Goal: Task Accomplishment & Management: Complete application form

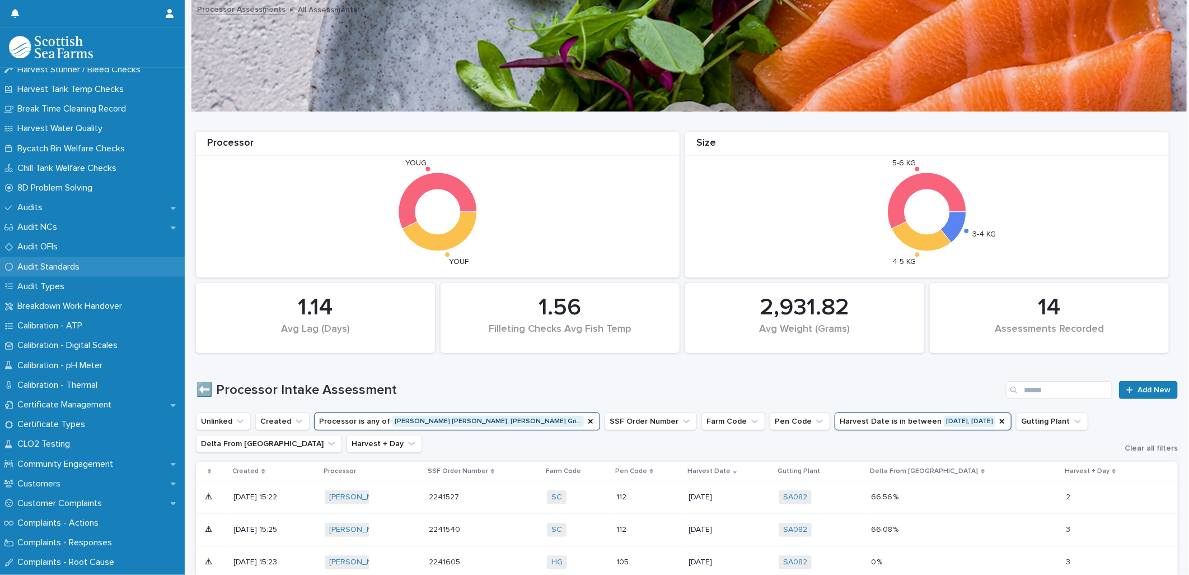
scroll to position [249, 0]
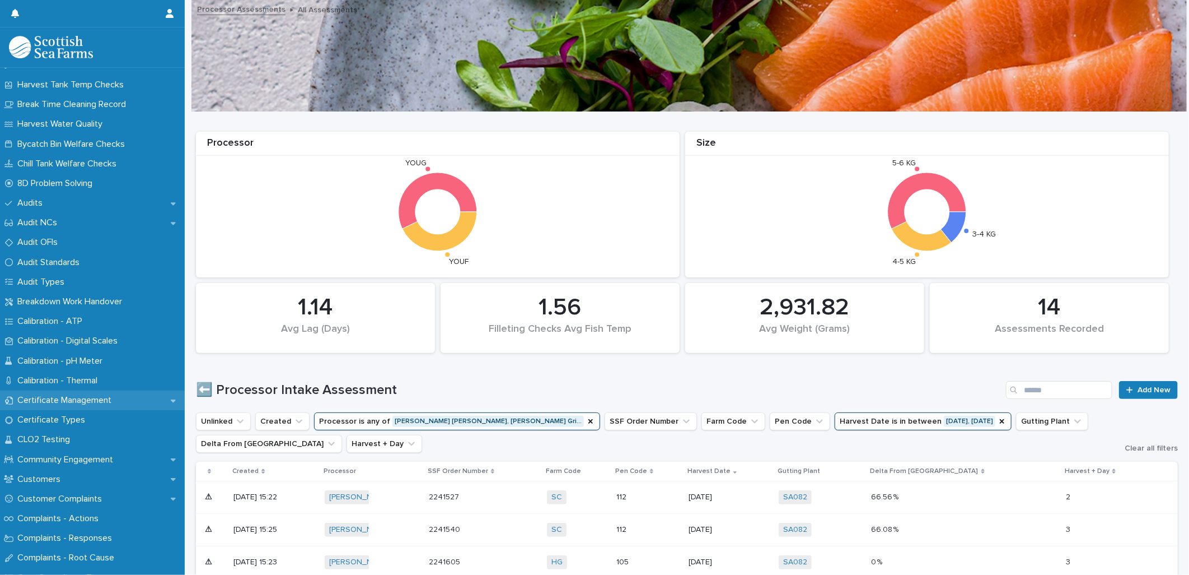
click at [38, 392] on div "Certificate Management" at bounding box center [92, 400] width 185 height 20
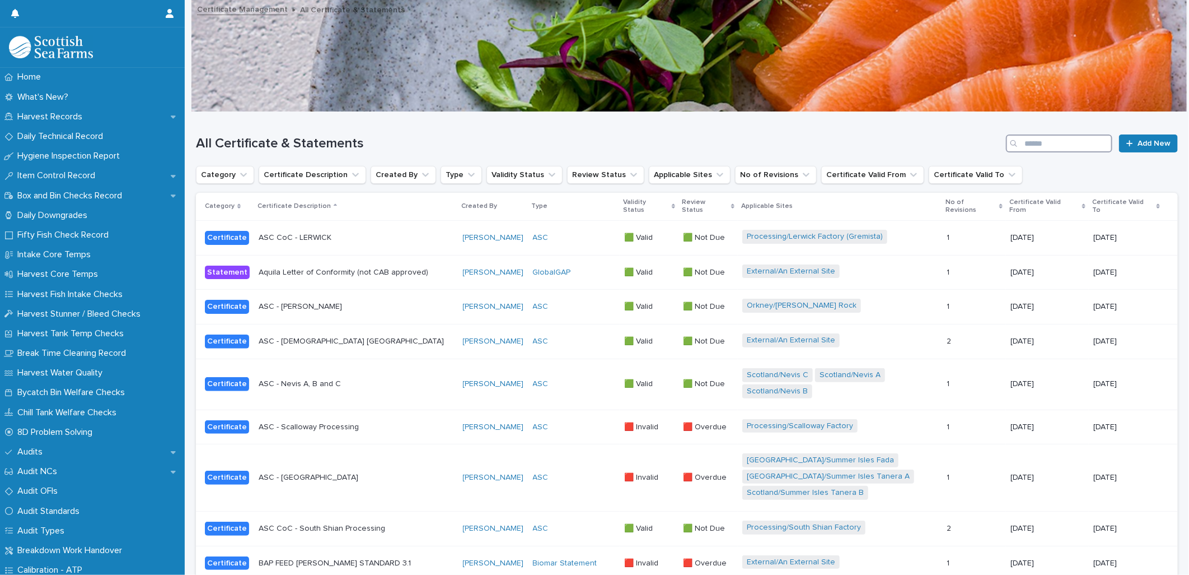
click at [1025, 138] on input "Search" at bounding box center [1059, 143] width 106 height 18
type input "***"
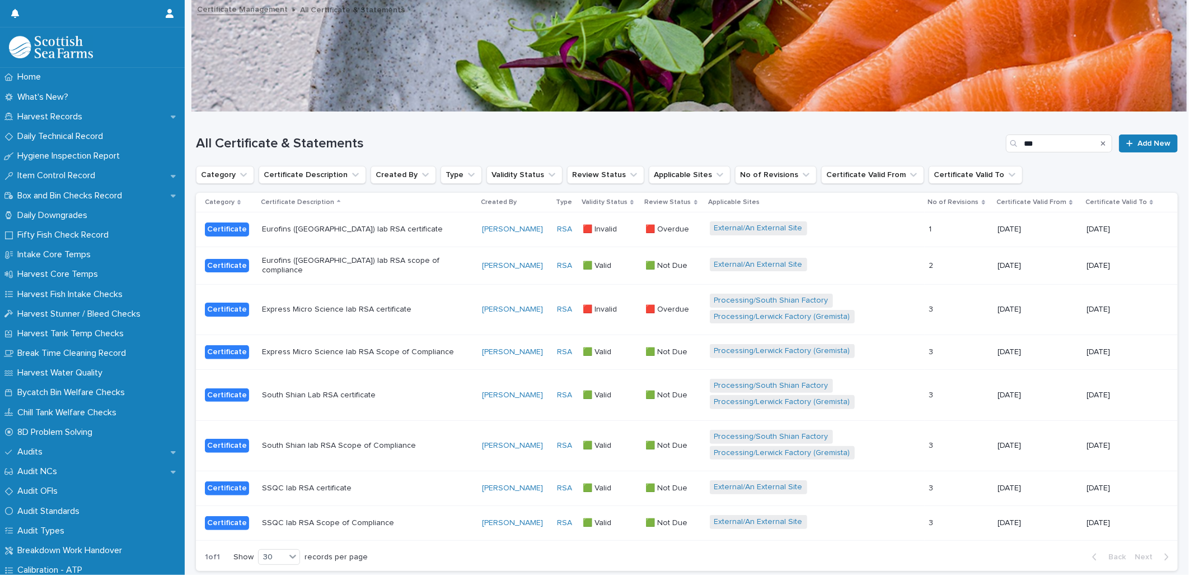
click at [427, 311] on div "Express Micro Science lab RSA certificate" at bounding box center [367, 309] width 211 height 18
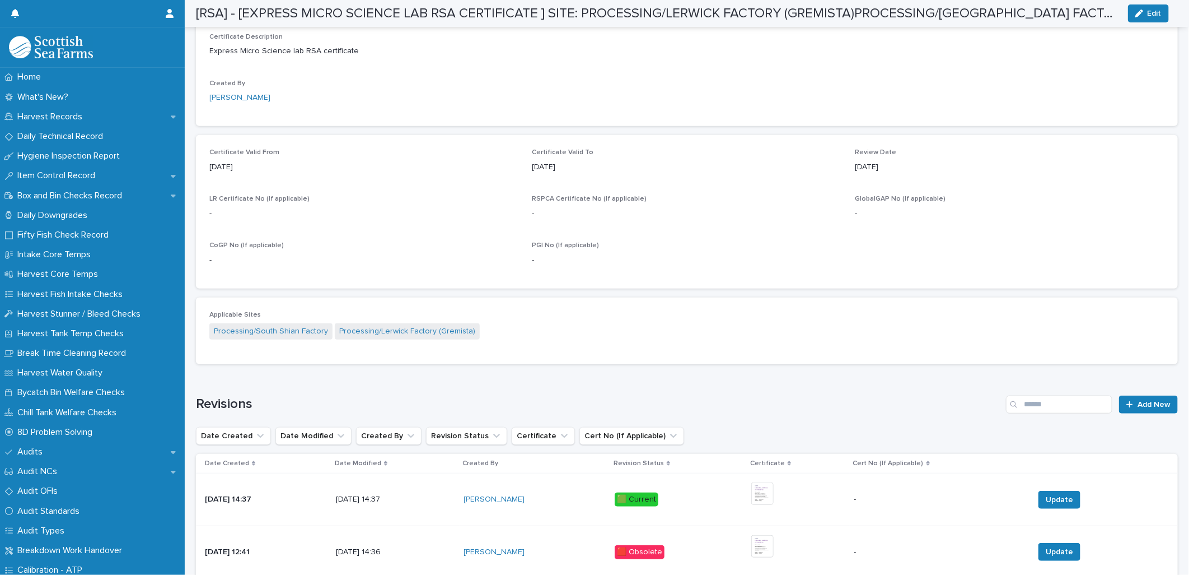
scroll to position [506, 0]
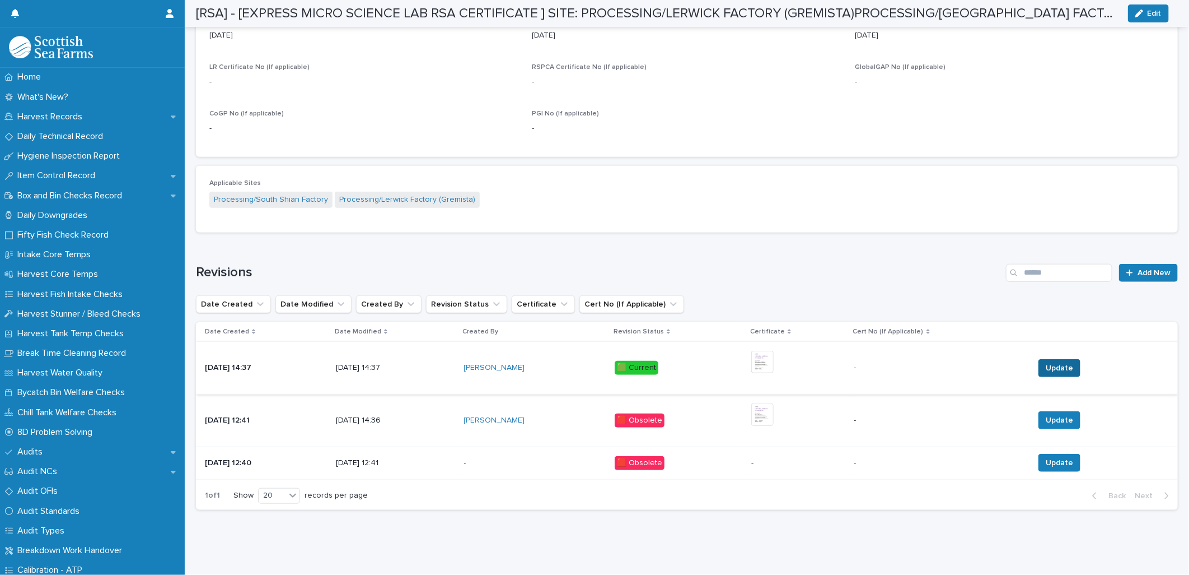
click at [1053, 362] on span "Update" at bounding box center [1059, 367] width 27 height 11
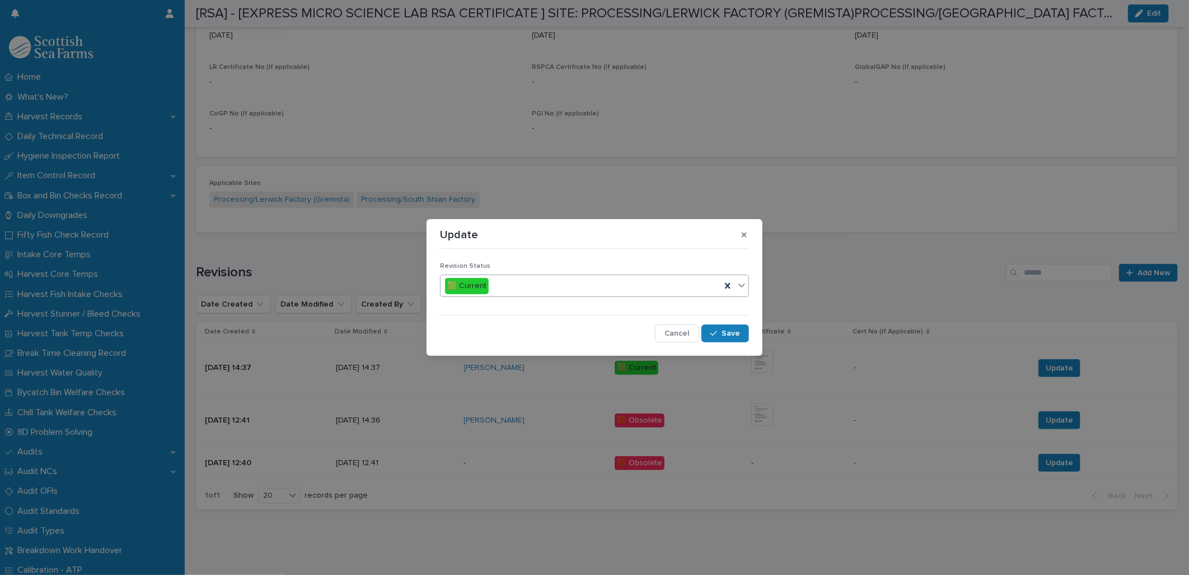
click at [573, 295] on div "🟩 Current" at bounding box center [594, 285] width 309 height 22
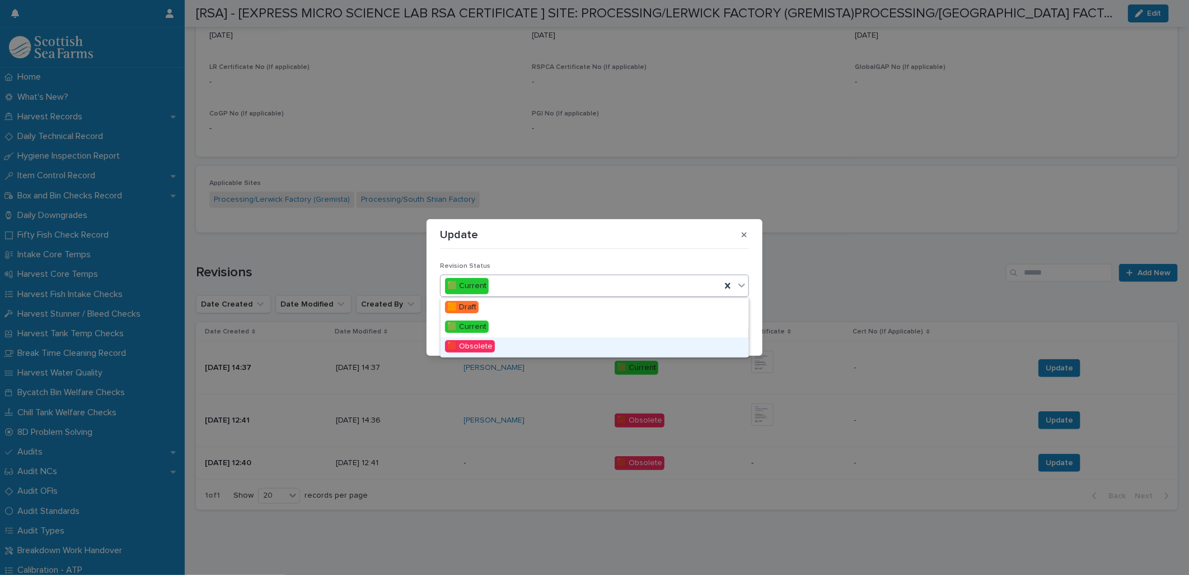
click at [527, 344] on div "🟥 Obsolete" at bounding box center [595, 347] width 308 height 20
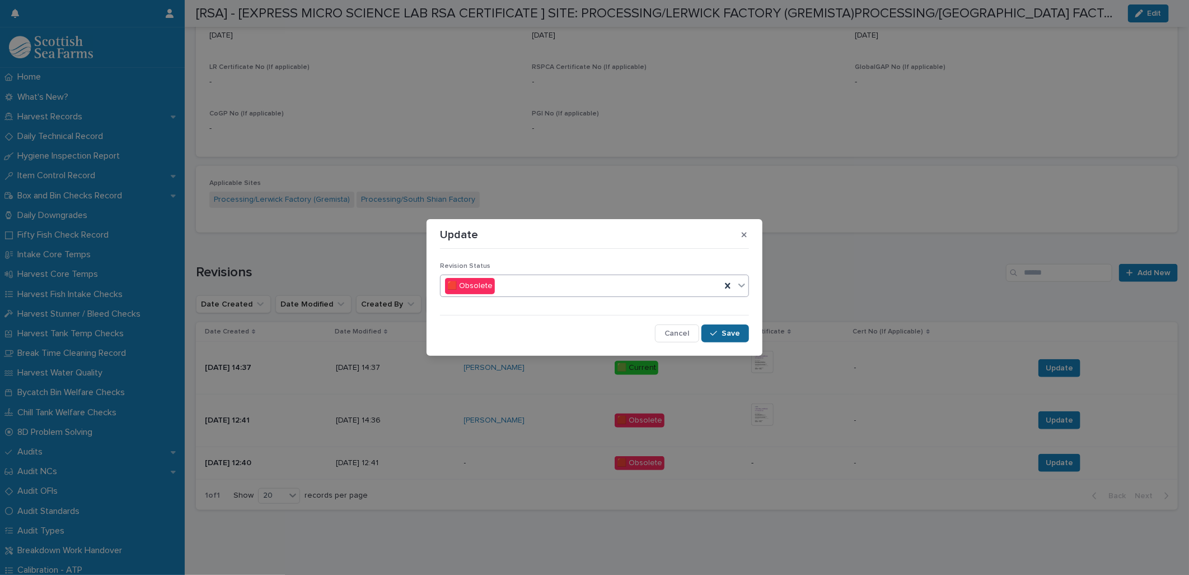
click at [719, 329] on div "button" at bounding box center [716, 333] width 11 height 8
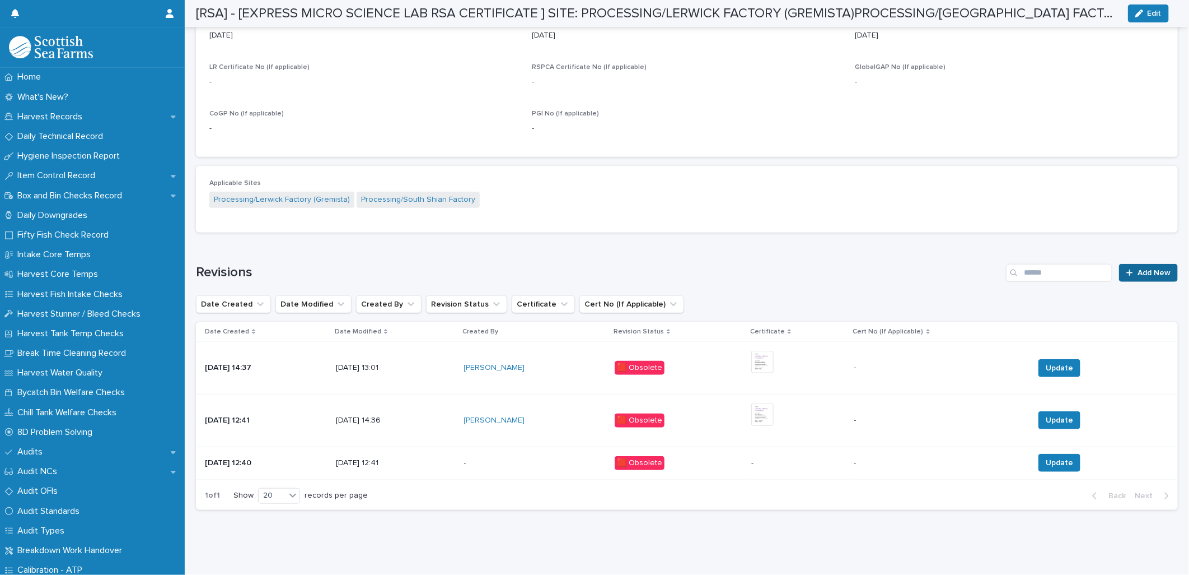
click at [1142, 269] on span "Add New" at bounding box center [1154, 273] width 33 height 8
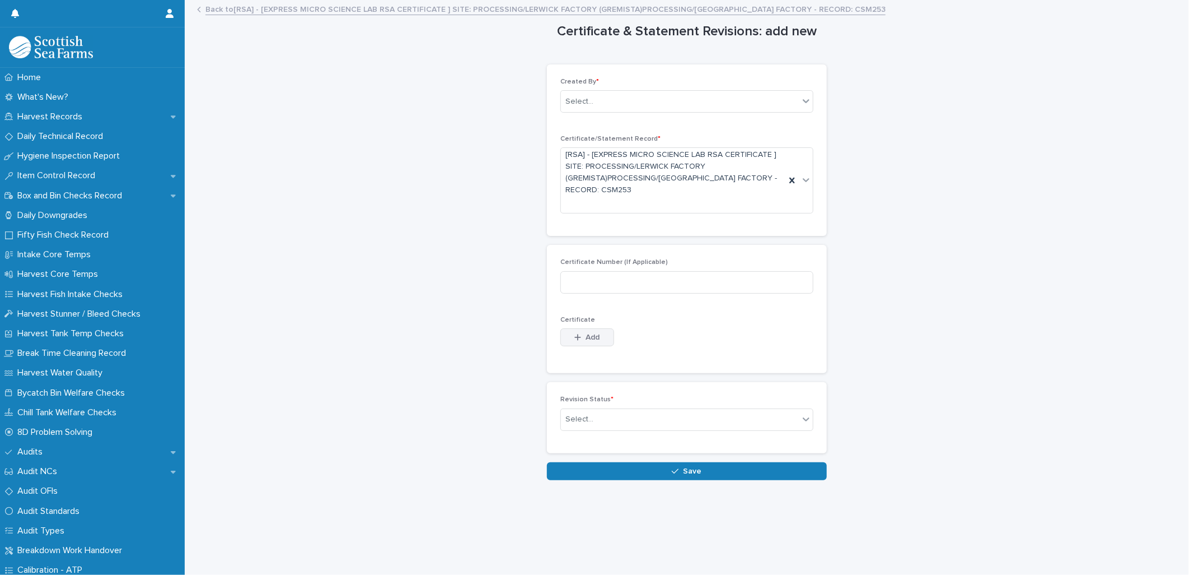
click at [581, 343] on button "Add" at bounding box center [588, 337] width 54 height 18
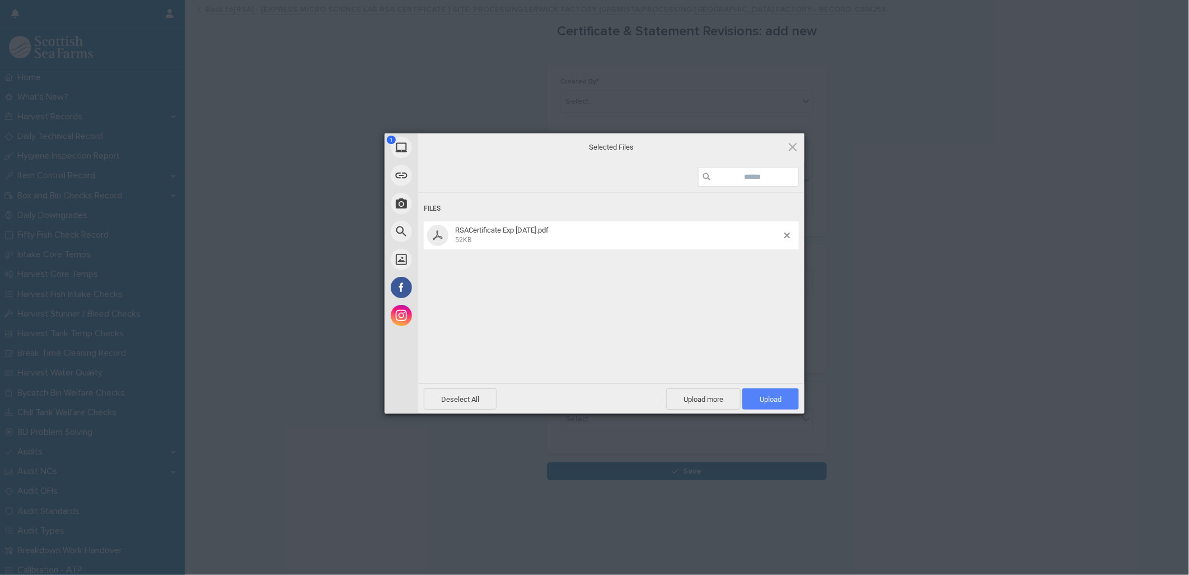
click at [771, 395] on span "Upload 1" at bounding box center [771, 399] width 22 height 8
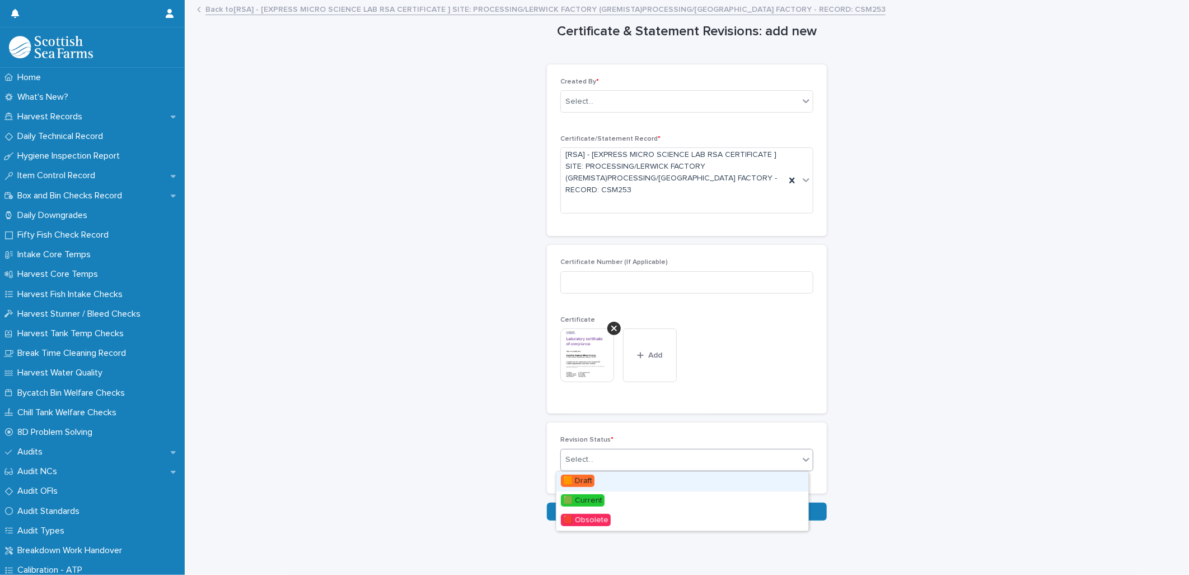
click at [594, 456] on div "Select..." at bounding box center [680, 459] width 238 height 18
click at [585, 501] on span "🟩 Current" at bounding box center [583, 500] width 44 height 12
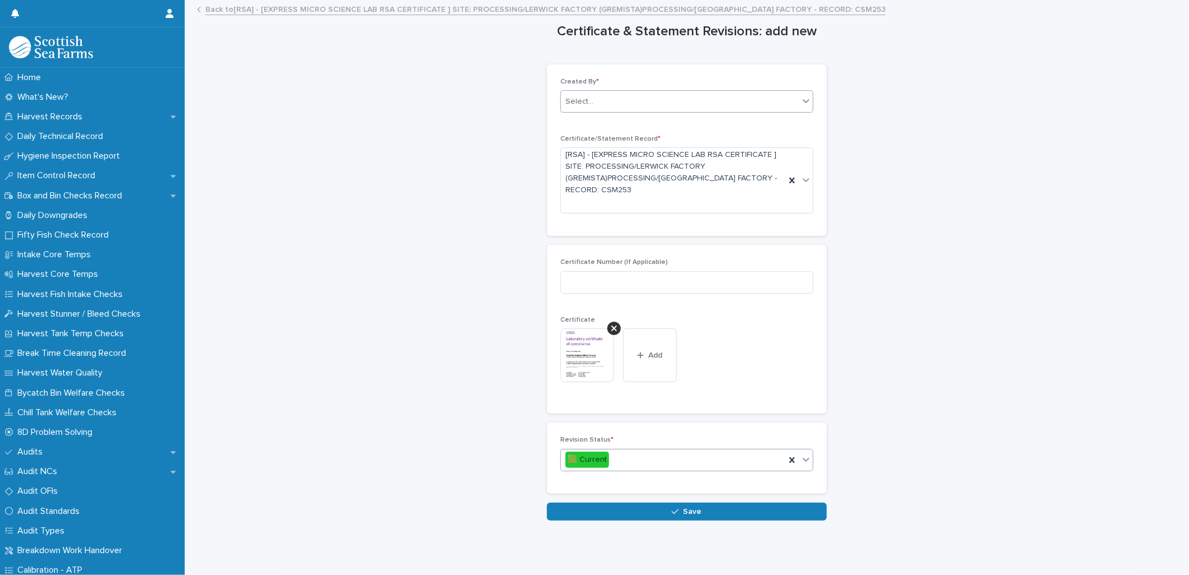
click at [650, 105] on div "Select..." at bounding box center [680, 101] width 238 height 18
type input "******"
click at [643, 120] on div "[PERSON_NAME]" at bounding box center [683, 123] width 252 height 20
click at [644, 512] on button "Save" at bounding box center [687, 511] width 280 height 18
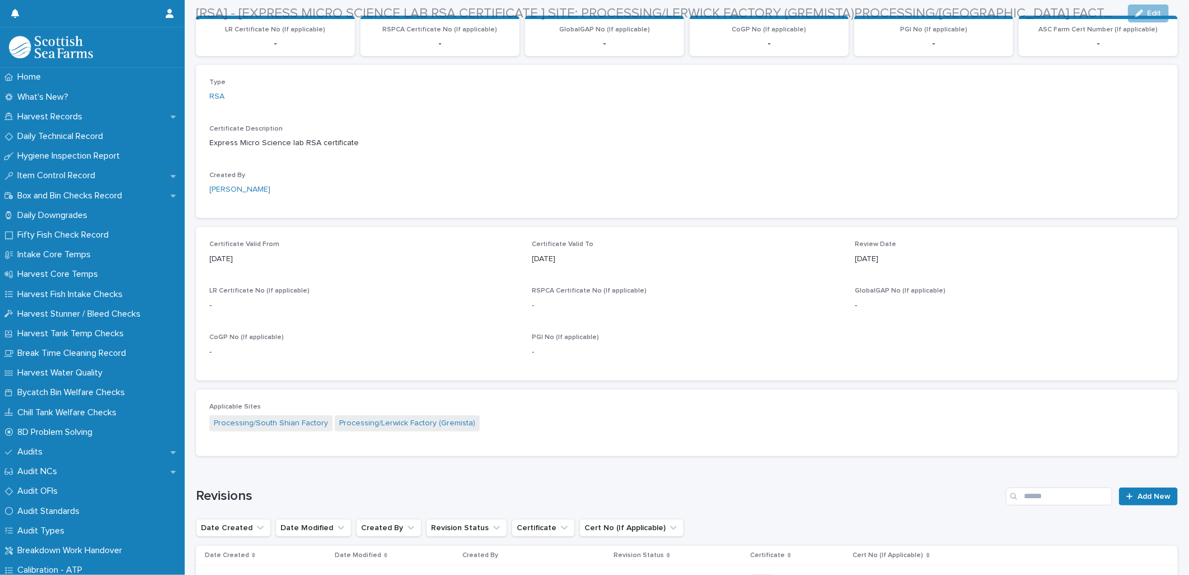
scroll to position [372, 0]
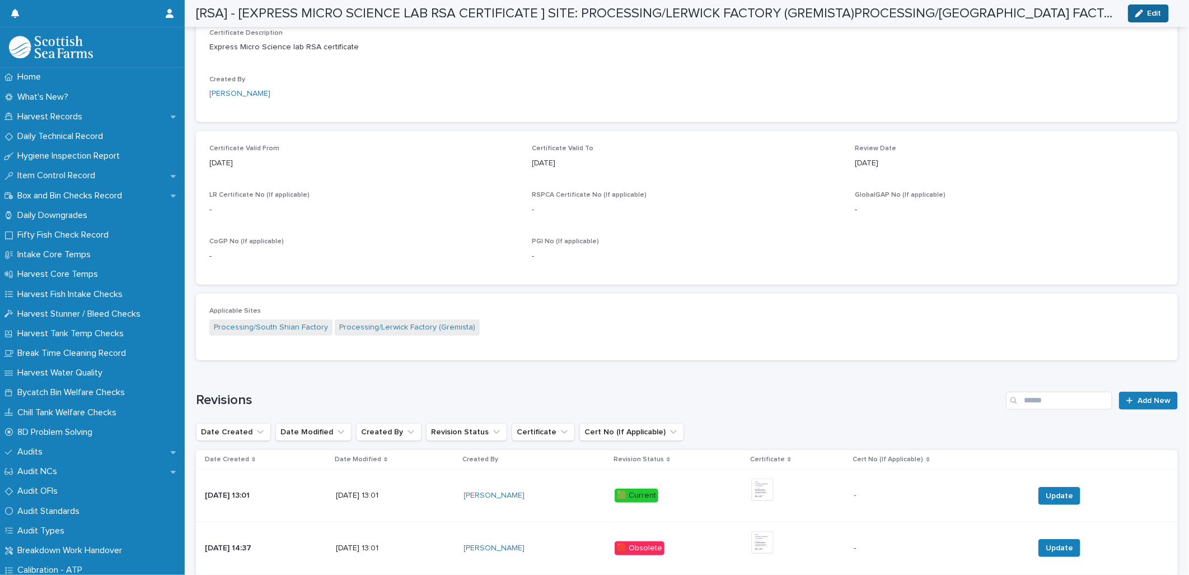
click at [1136, 10] on icon "button" at bounding box center [1140, 14] width 8 height 8
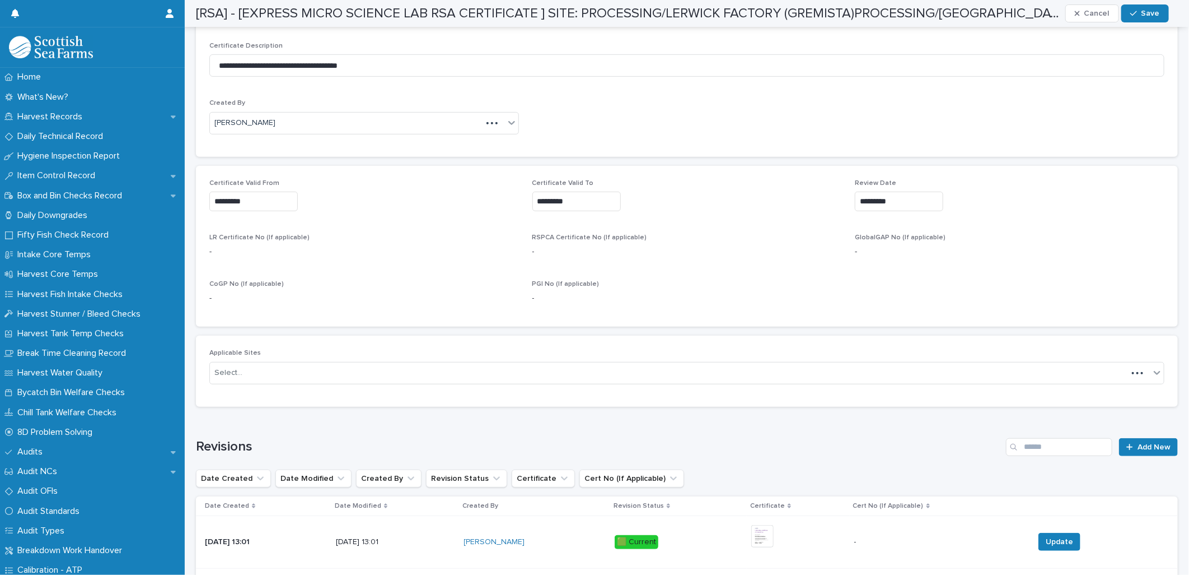
scroll to position [395, 0]
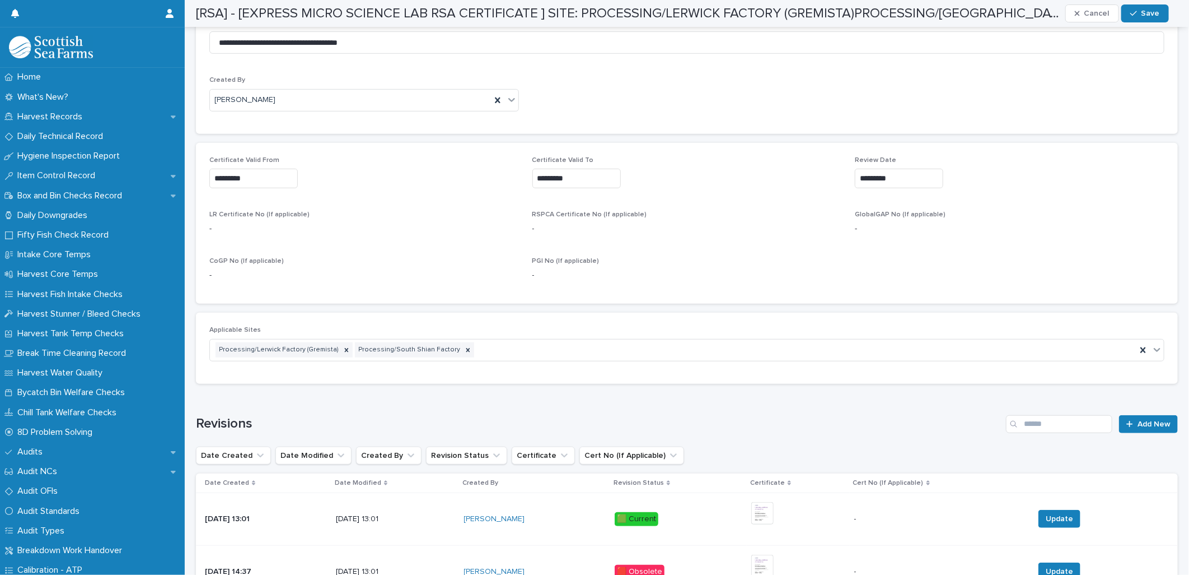
click at [263, 180] on input "*********" at bounding box center [253, 179] width 88 height 20
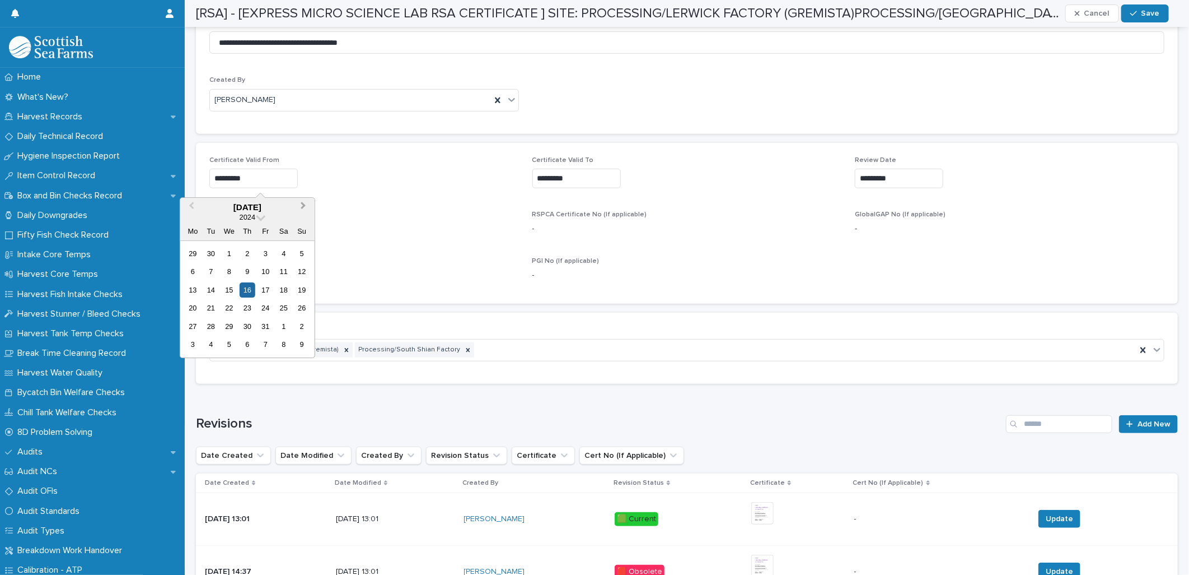
click at [298, 205] on button "Next Month" at bounding box center [305, 208] width 18 height 18
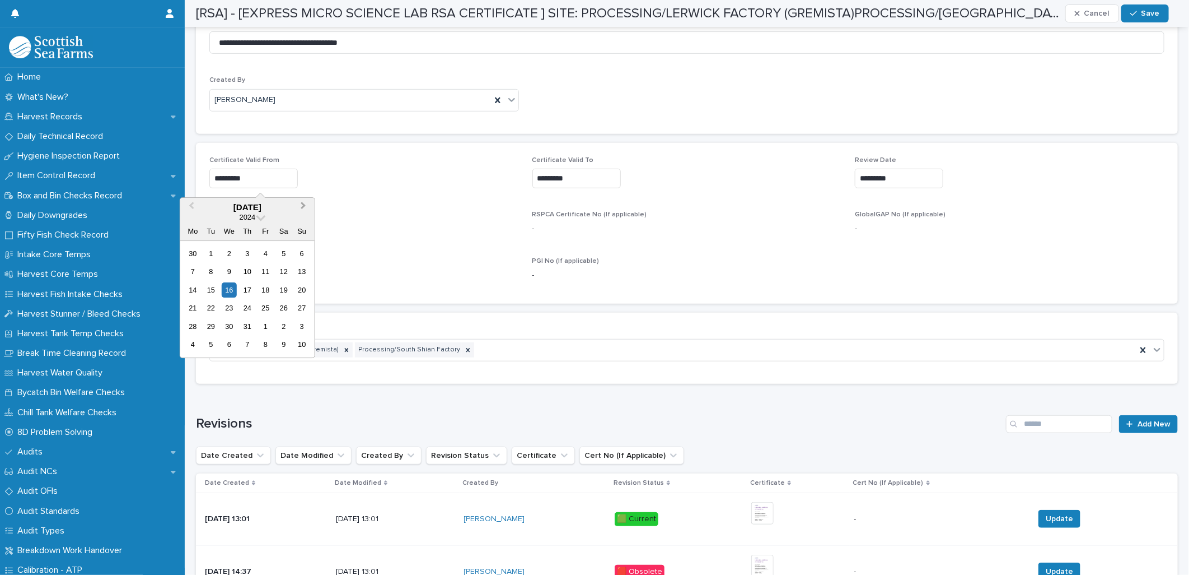
click at [298, 205] on button "Next Month" at bounding box center [305, 208] width 18 height 18
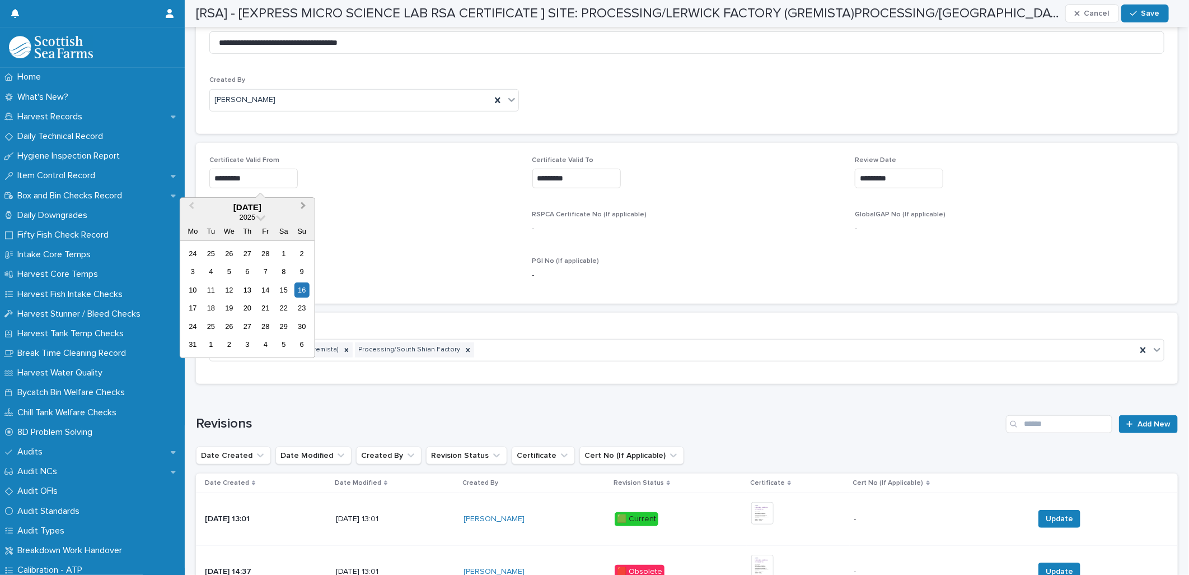
click at [298, 205] on button "Next Month" at bounding box center [305, 208] width 18 height 18
click at [197, 287] on div "9" at bounding box center [192, 289] width 15 height 15
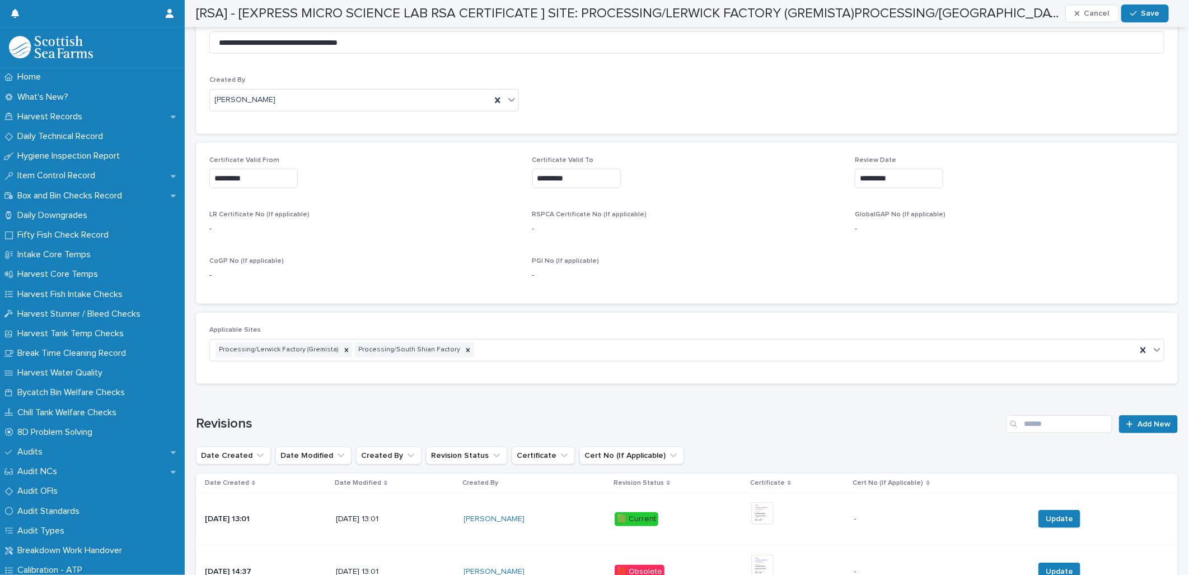
type input "********"
click at [546, 177] on input "*********" at bounding box center [577, 179] width 88 height 20
click at [622, 211] on button "Next Month" at bounding box center [624, 208] width 18 height 18
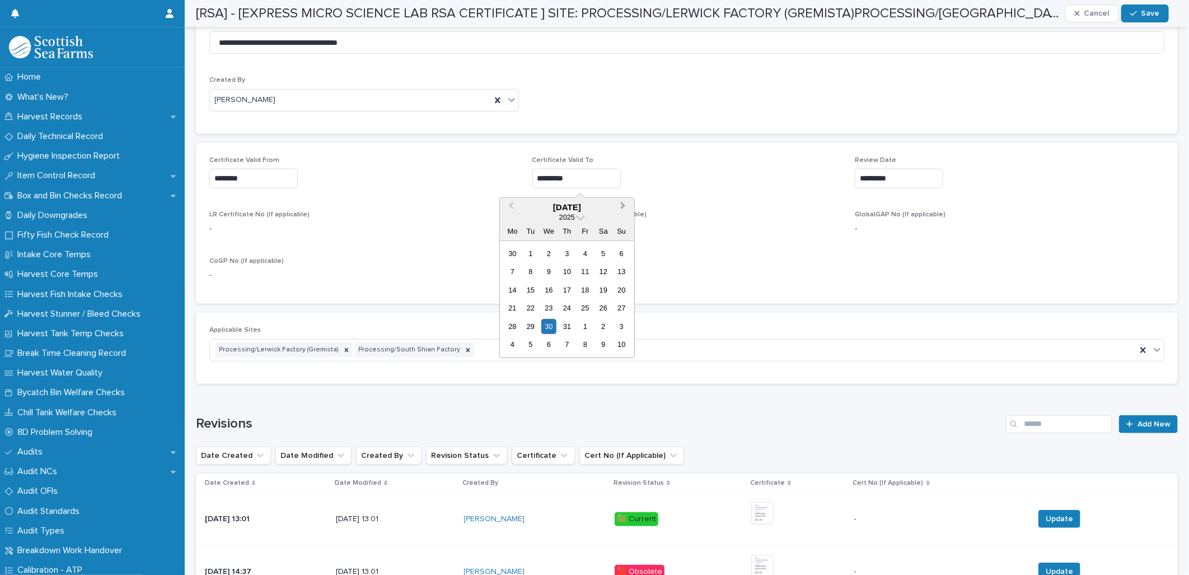
click at [622, 211] on button "Next Month" at bounding box center [624, 208] width 18 height 18
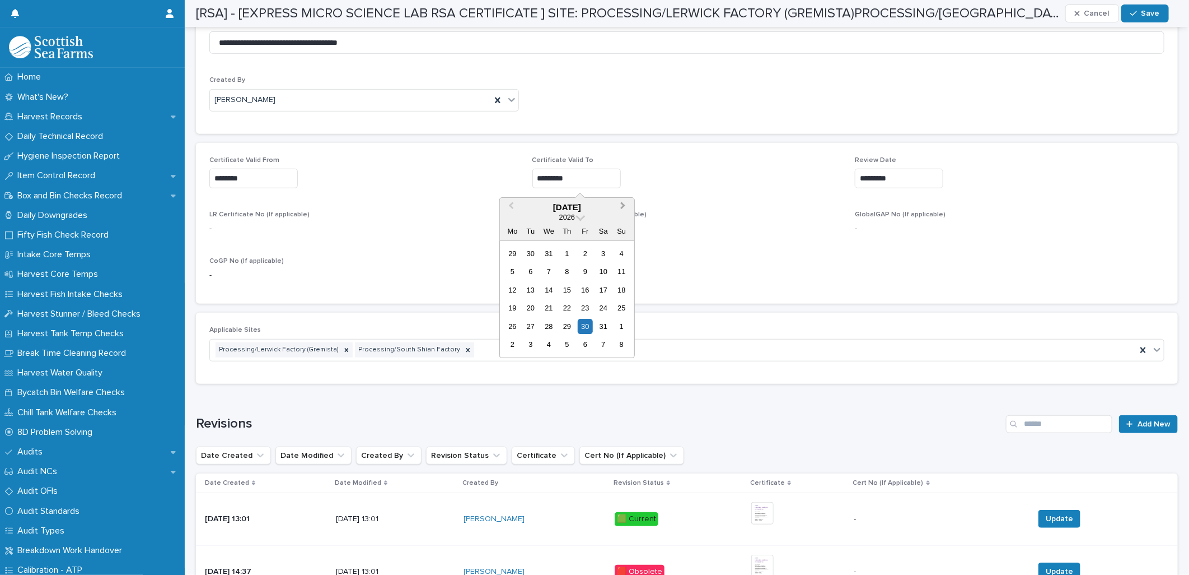
click at [622, 211] on button "Next Month" at bounding box center [624, 208] width 18 height 18
click at [617, 323] on div "31" at bounding box center [621, 326] width 15 height 15
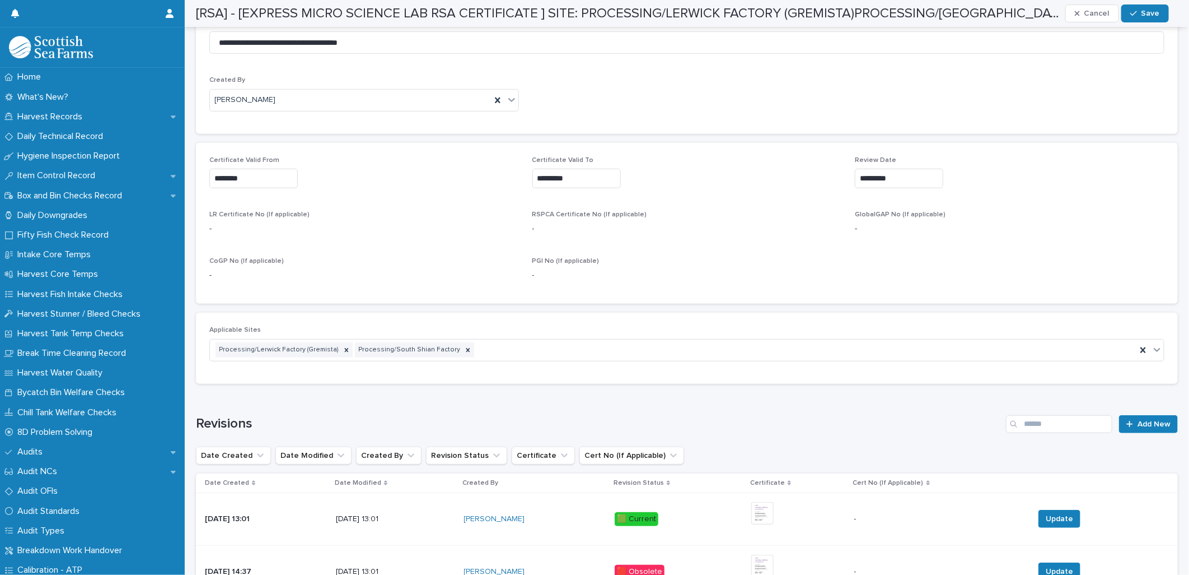
type input "*********"
click at [855, 175] on input "*********" at bounding box center [899, 179] width 88 height 20
click at [950, 204] on button "Next Month" at bounding box center [945, 208] width 18 height 18
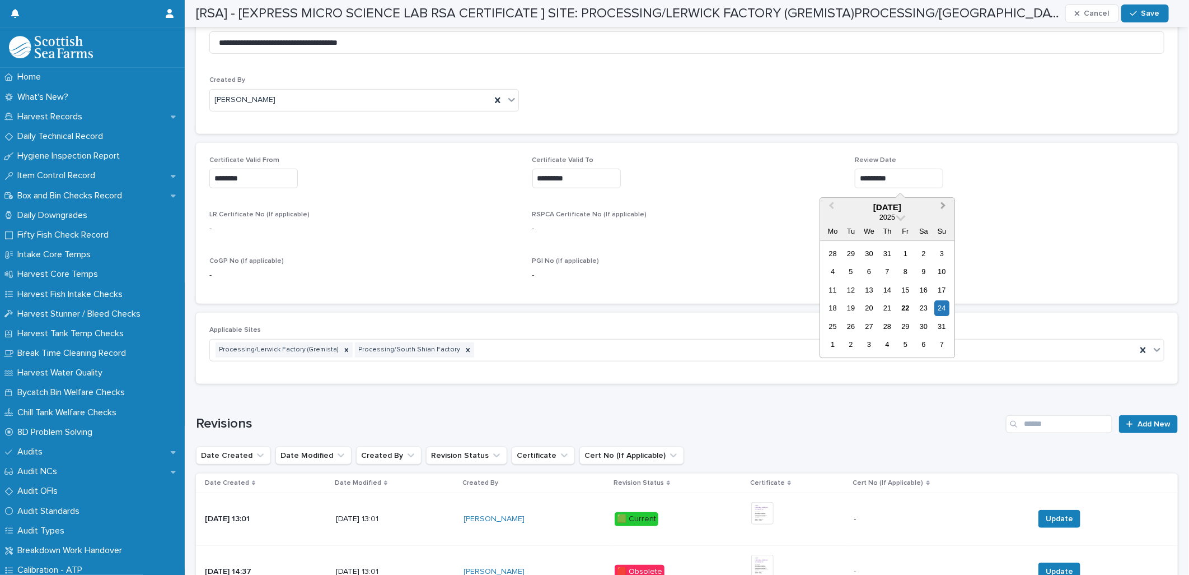
click at [950, 204] on button "Next Month" at bounding box center [945, 208] width 18 height 18
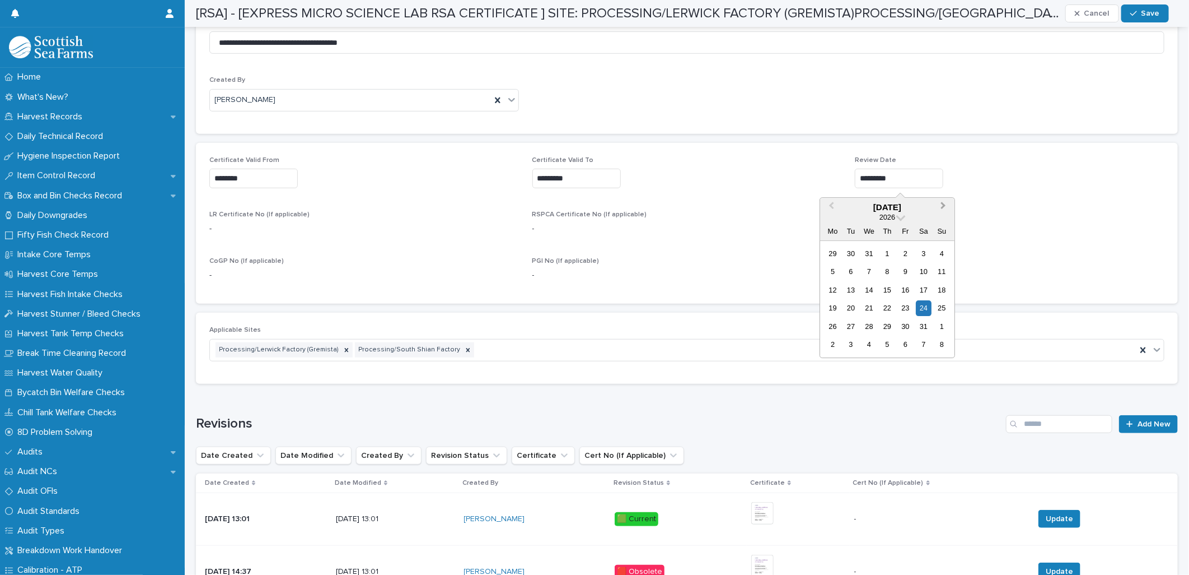
click at [950, 204] on button "Next Month" at bounding box center [945, 208] width 18 height 18
click at [942, 309] on div "24" at bounding box center [942, 308] width 15 height 15
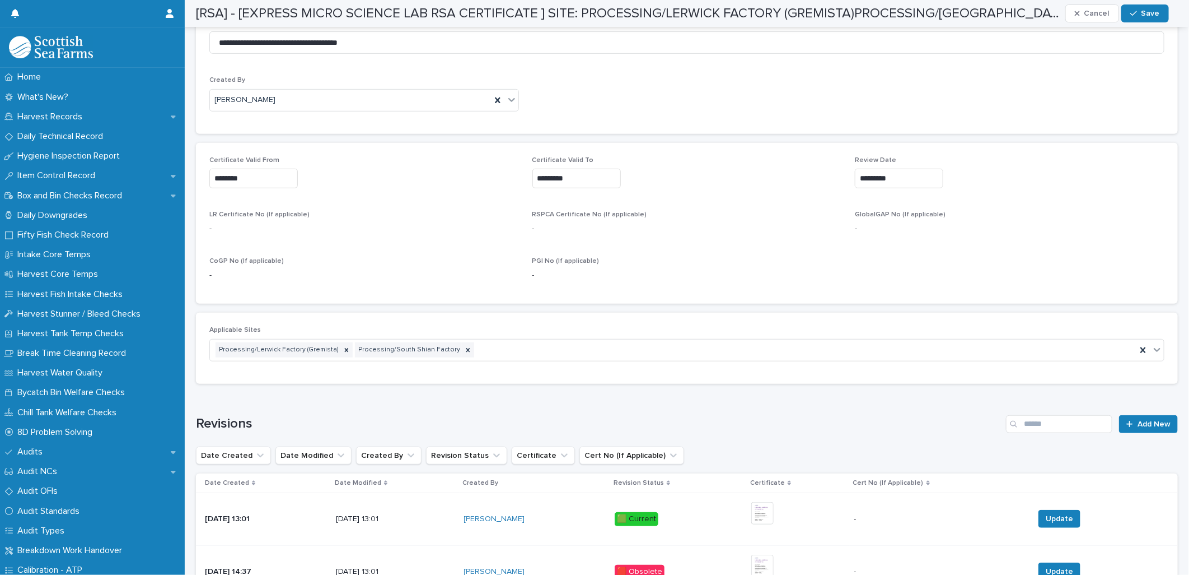
type input "*********"
click at [952, 252] on div "Certificate Valid From ******** Certificate Valid To ********* Review Date ****…" at bounding box center [686, 223] width 955 height 134
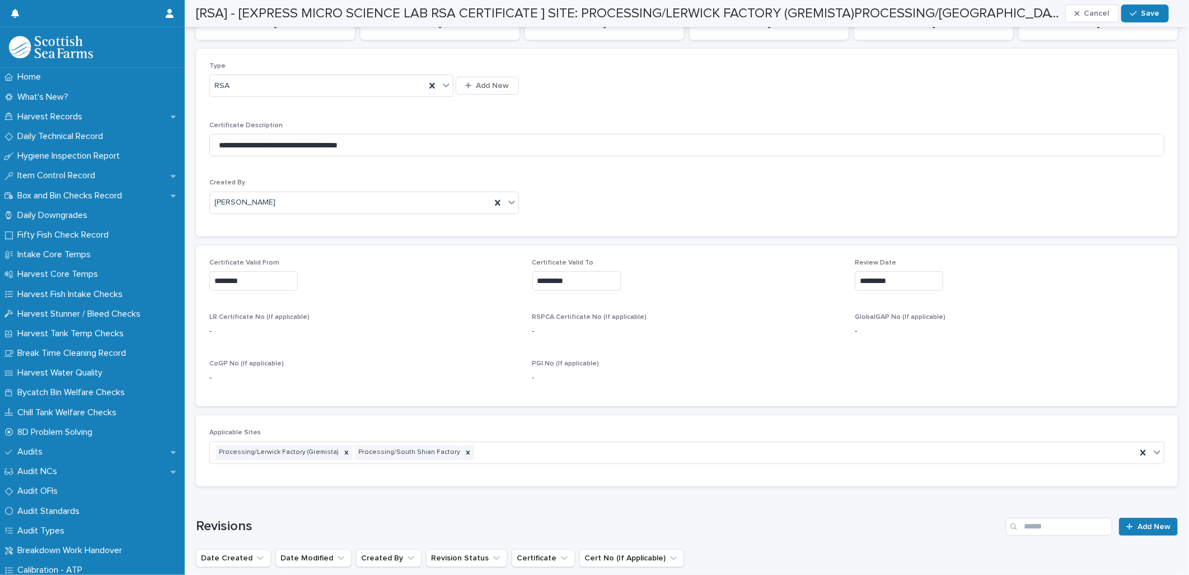
scroll to position [208, 0]
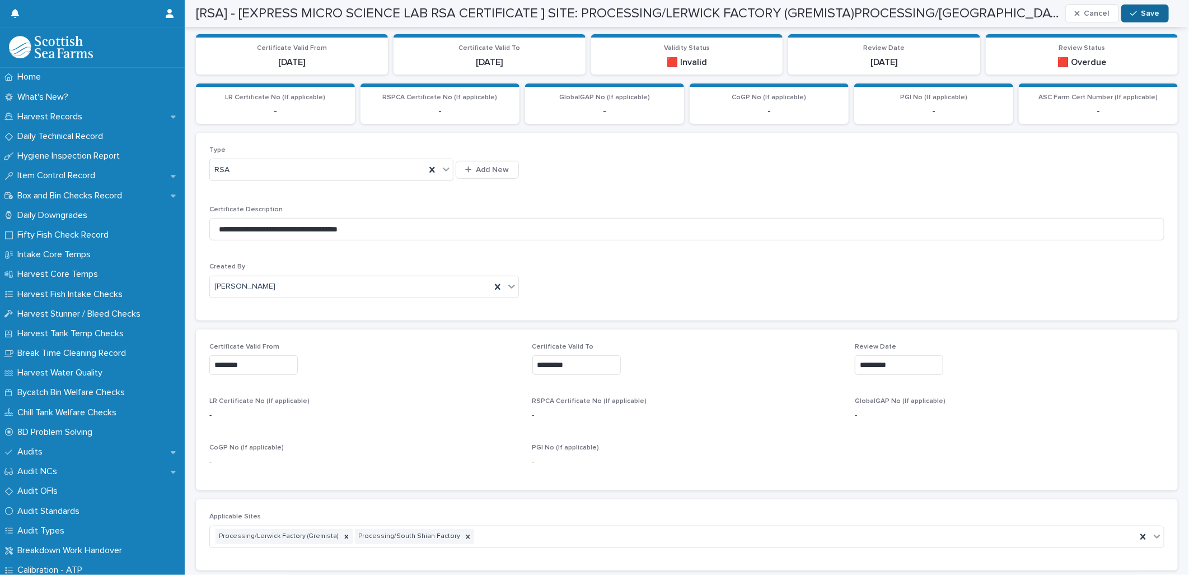
click at [1143, 10] on span "Save" at bounding box center [1151, 14] width 18 height 8
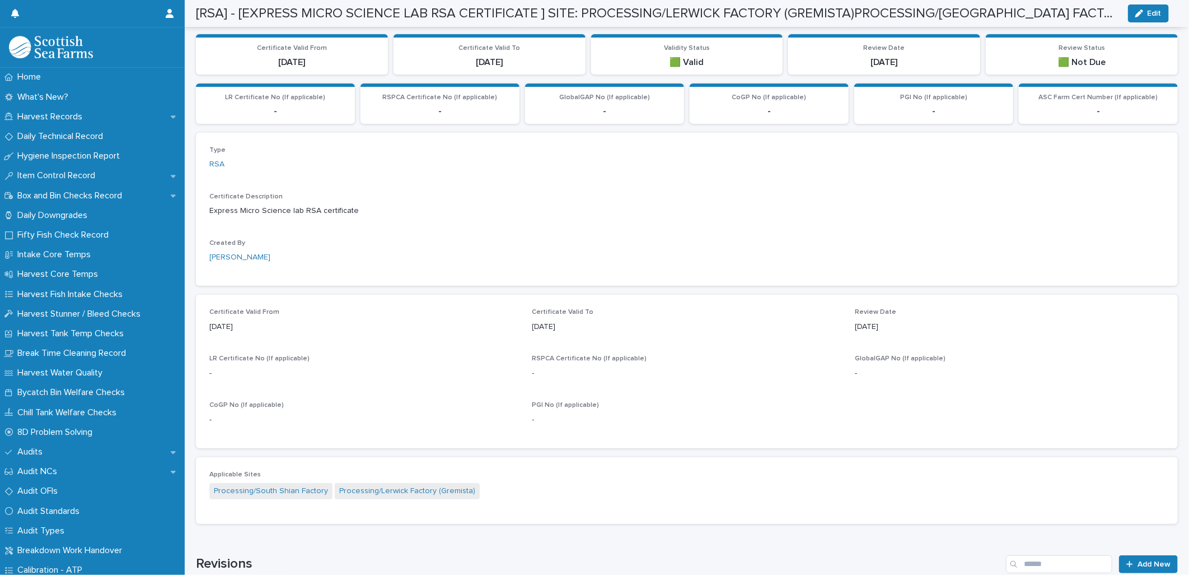
scroll to position [185, 0]
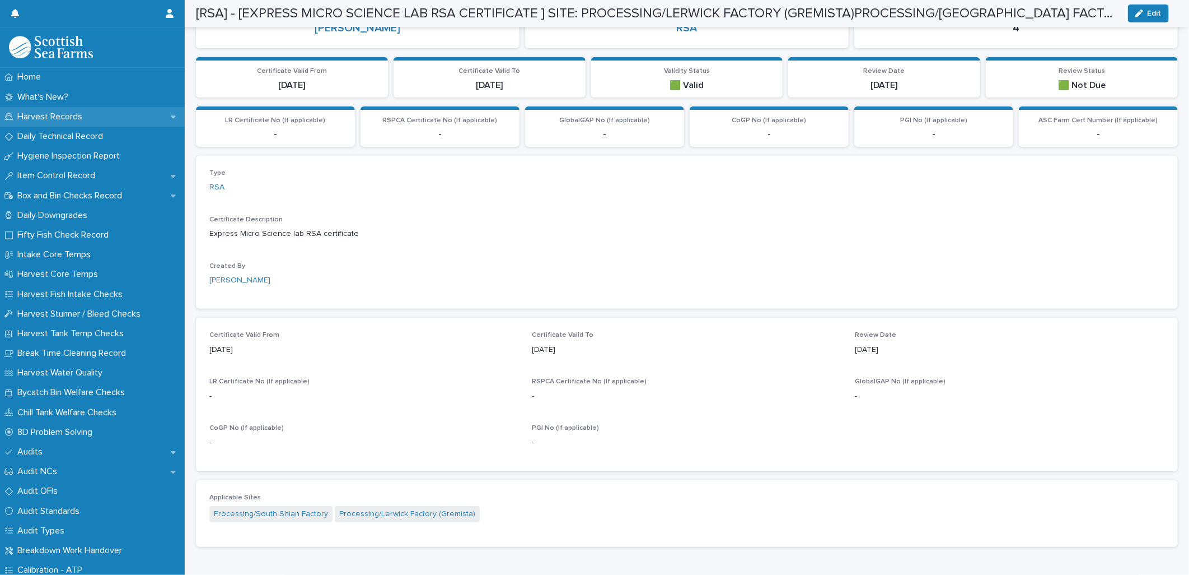
click at [55, 114] on p "Harvest Records" at bounding box center [52, 116] width 78 height 11
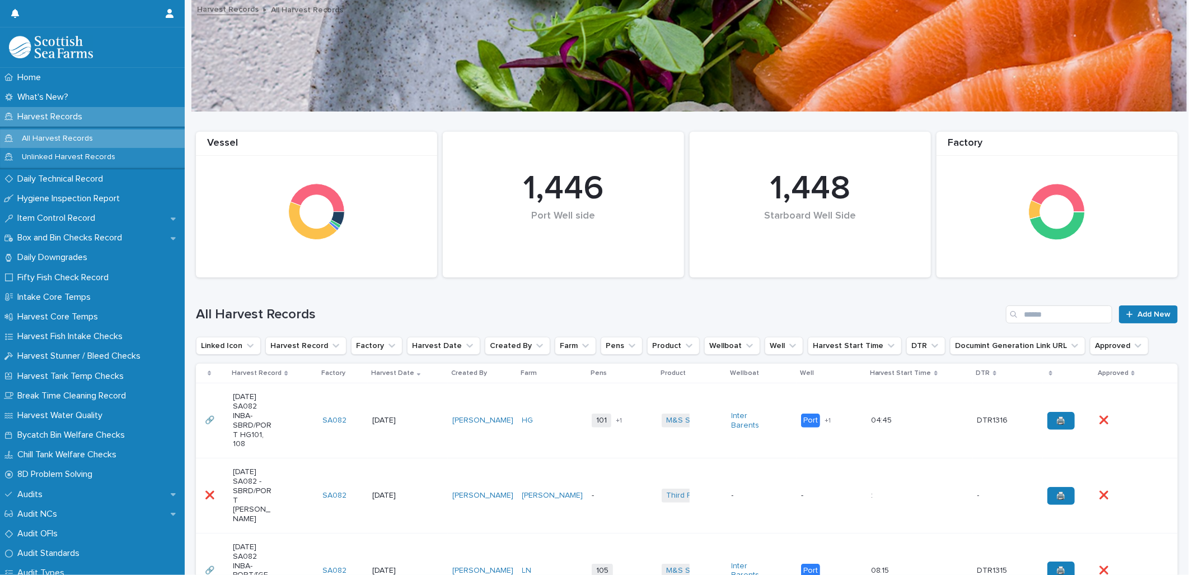
scroll to position [186, 0]
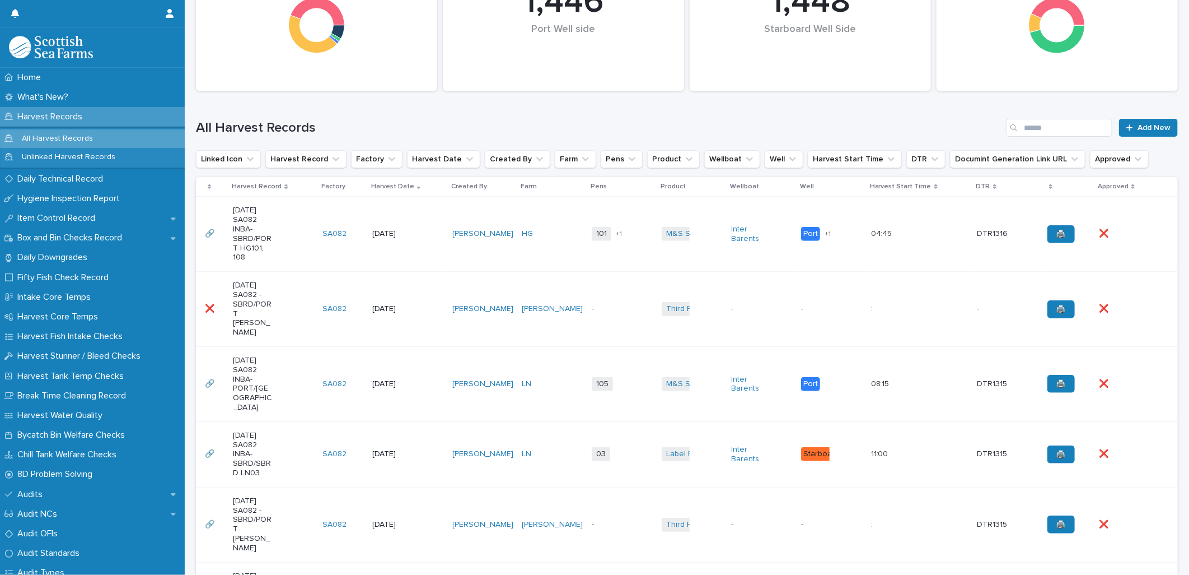
click at [545, 394] on td "LN" at bounding box center [553, 383] width 70 height 75
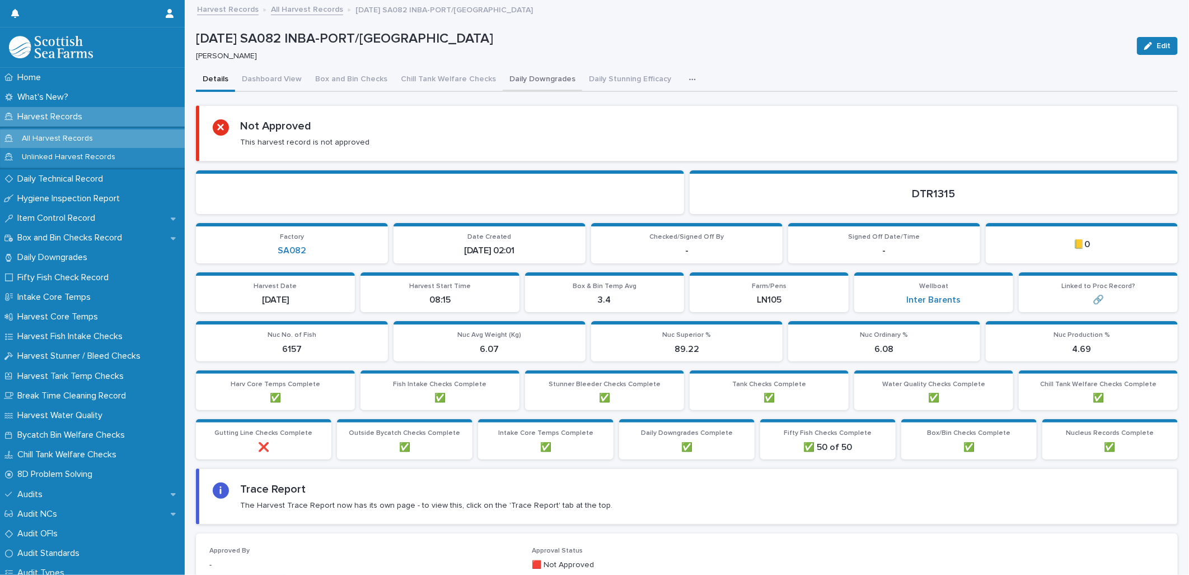
click at [511, 82] on button "Daily Downgrades" at bounding box center [543, 80] width 80 height 24
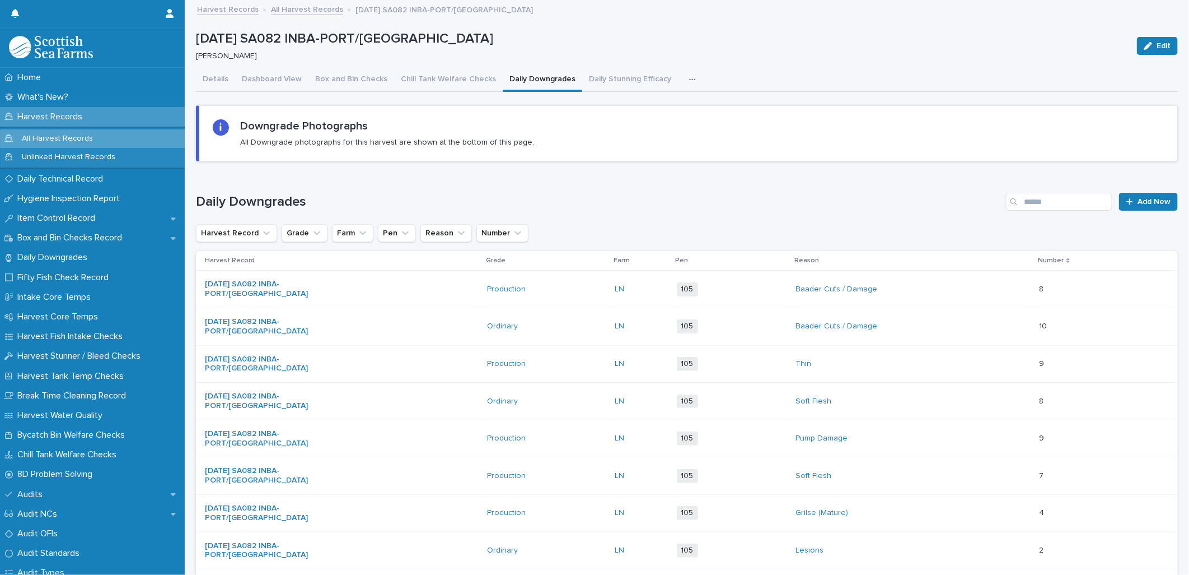
click at [691, 73] on button "button" at bounding box center [695, 79] width 25 height 22
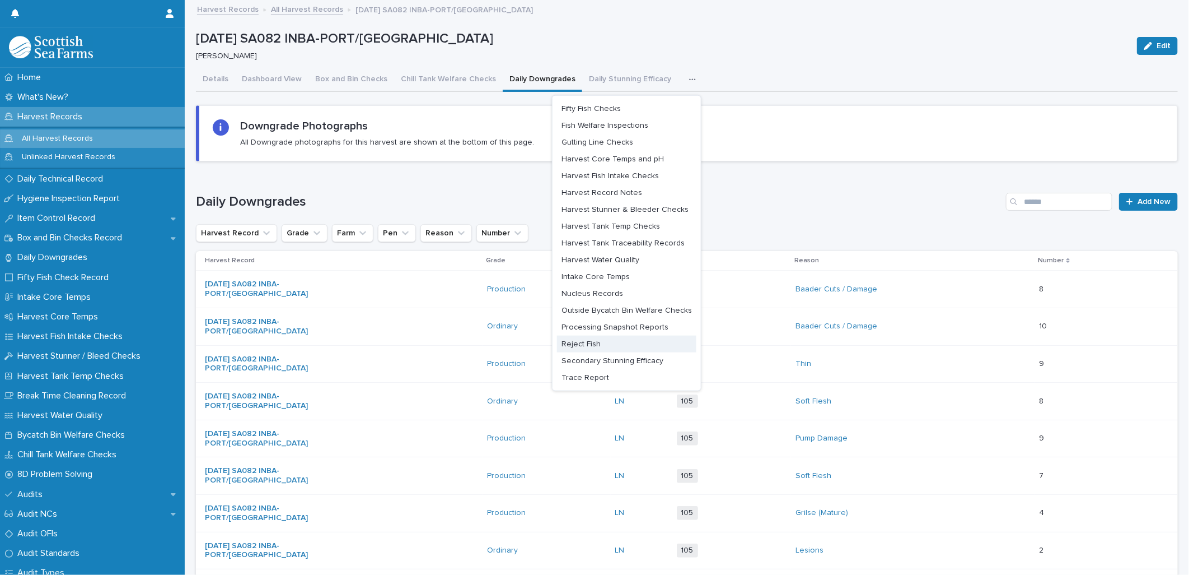
click at [595, 344] on button "Reject Fish" at bounding box center [626, 343] width 139 height 17
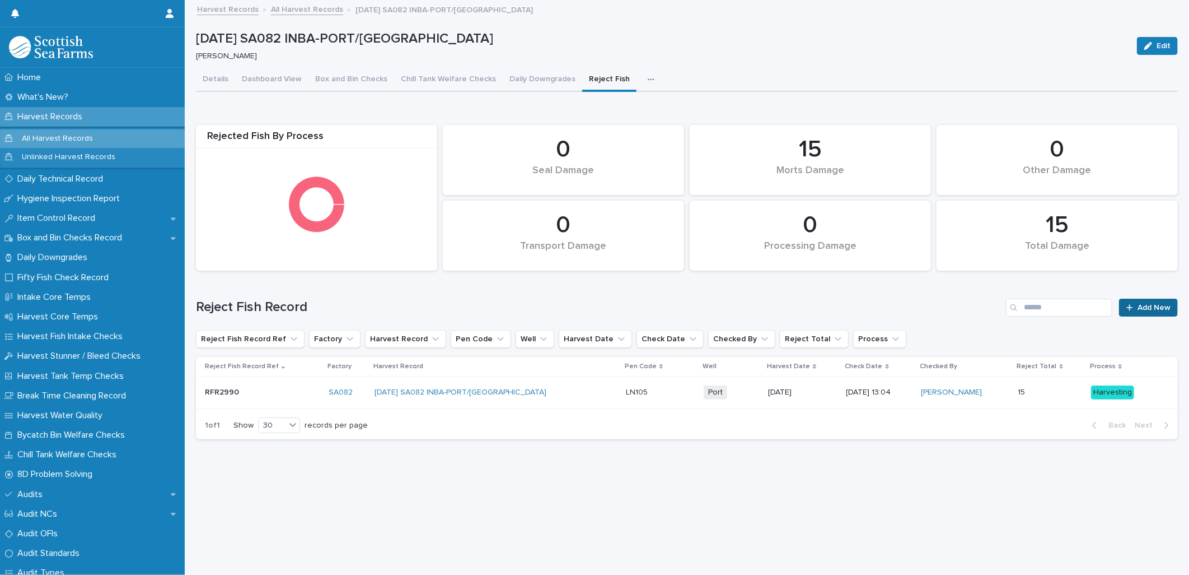
click at [1128, 302] on link "Add New" at bounding box center [1148, 307] width 59 height 18
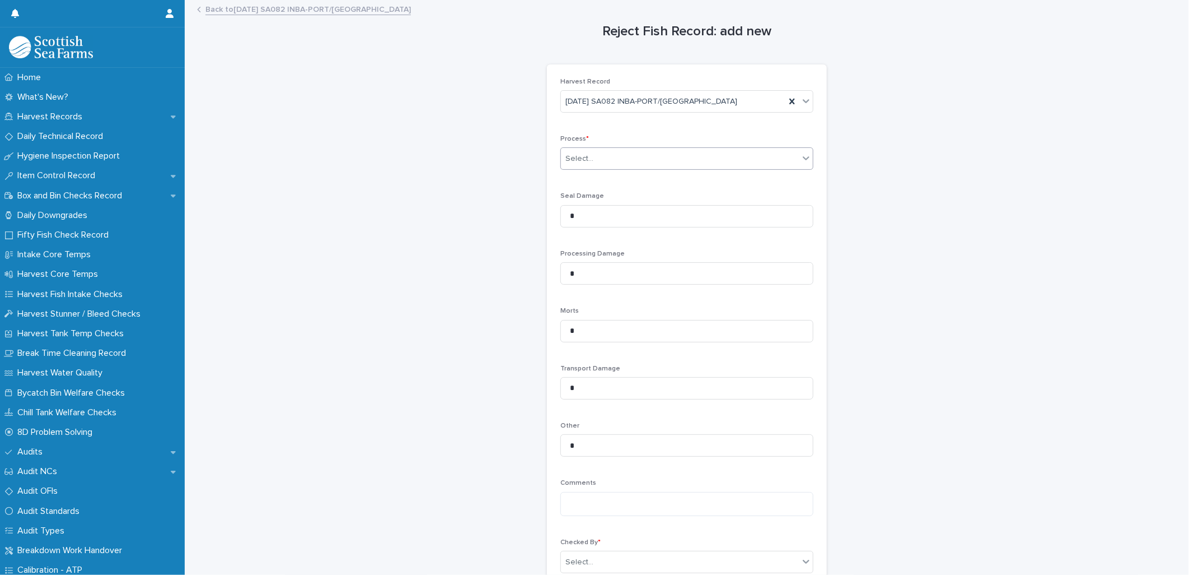
click at [612, 158] on div "Select..." at bounding box center [680, 159] width 238 height 18
click at [595, 197] on span "Processing" at bounding box center [583, 199] width 44 height 12
drag, startPoint x: 589, startPoint y: 270, endPoint x: 478, endPoint y: 273, distance: 110.3
click at [478, 273] on div "Reject Fish Record: add new Loading... Saving… Loading... Saving… Loading... Sa…" at bounding box center [687, 312] width 982 height 622
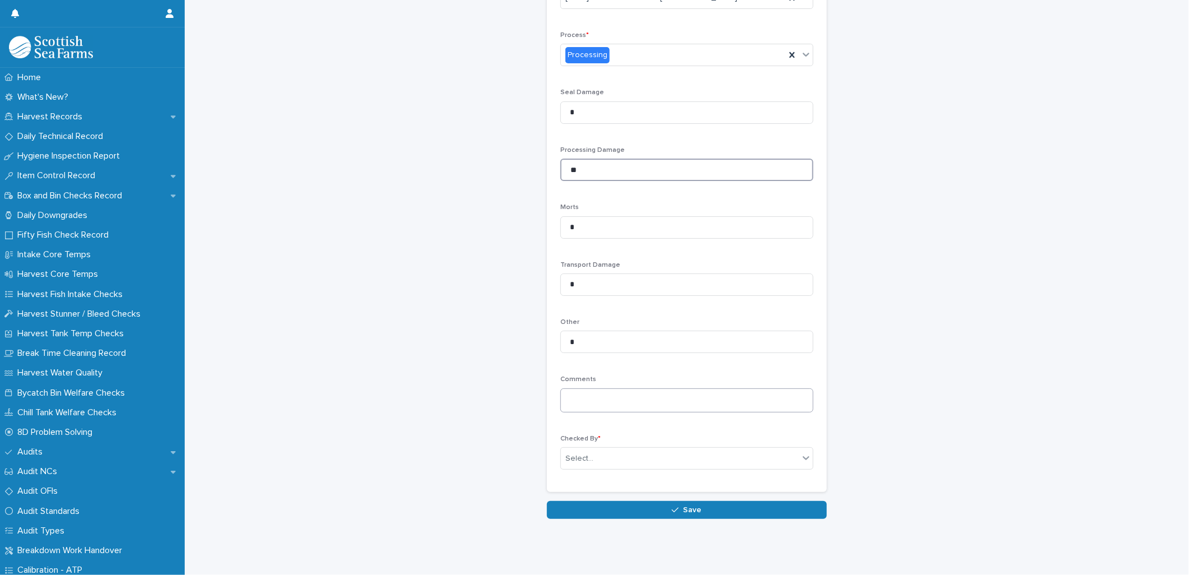
scroll to position [113, 0]
type input "**"
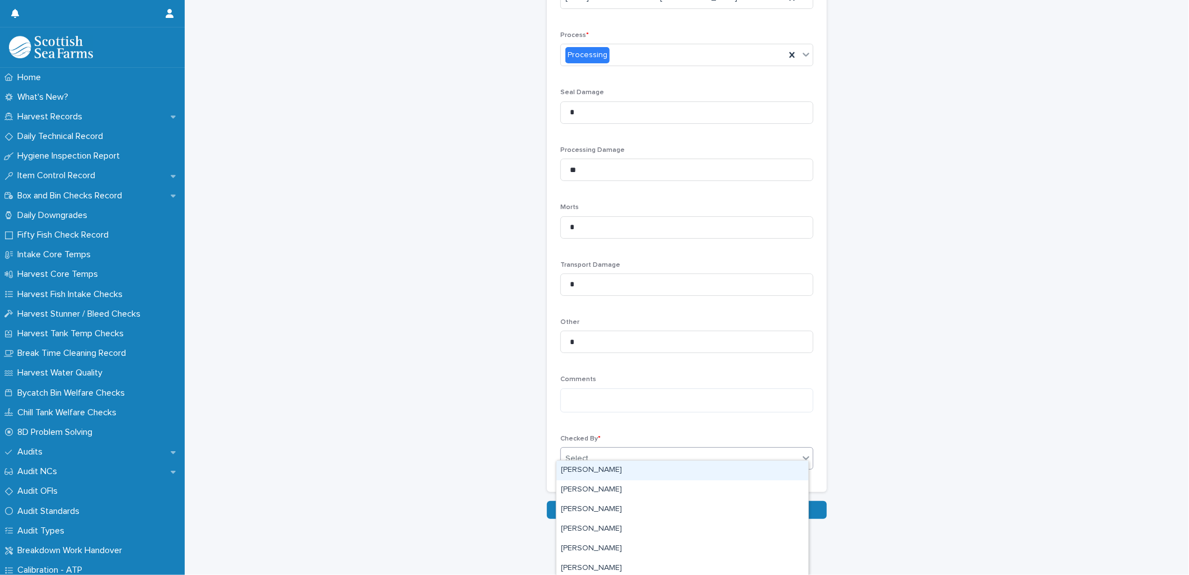
click at [584, 449] on div "Select..." at bounding box center [680, 458] width 238 height 18
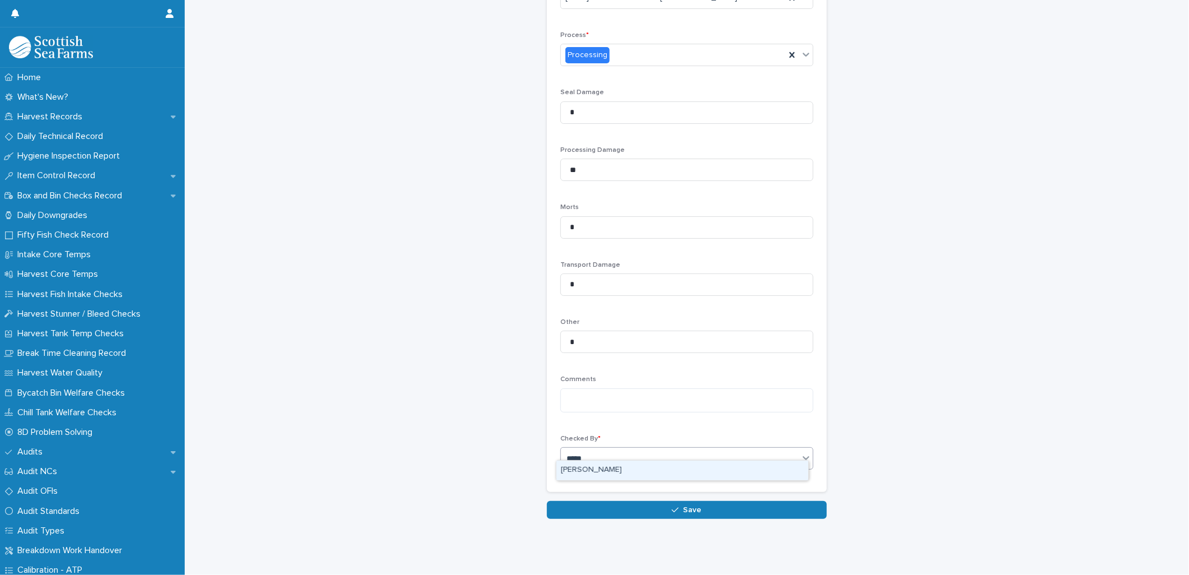
type input "******"
click at [577, 469] on div "[PERSON_NAME]" at bounding box center [683, 470] width 252 height 20
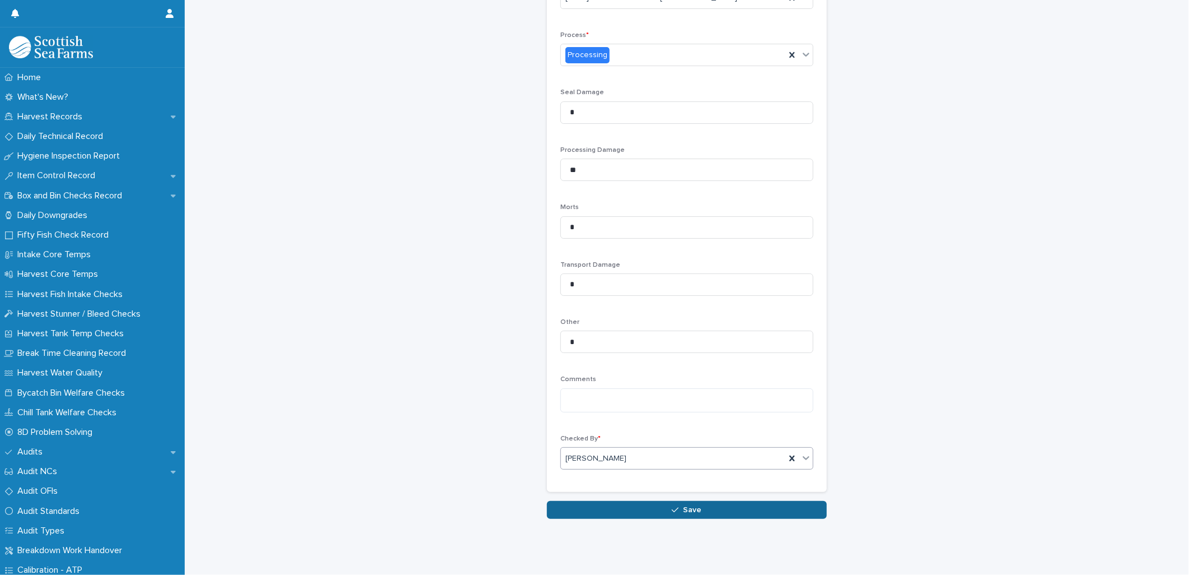
click at [596, 502] on button "Save" at bounding box center [687, 510] width 280 height 18
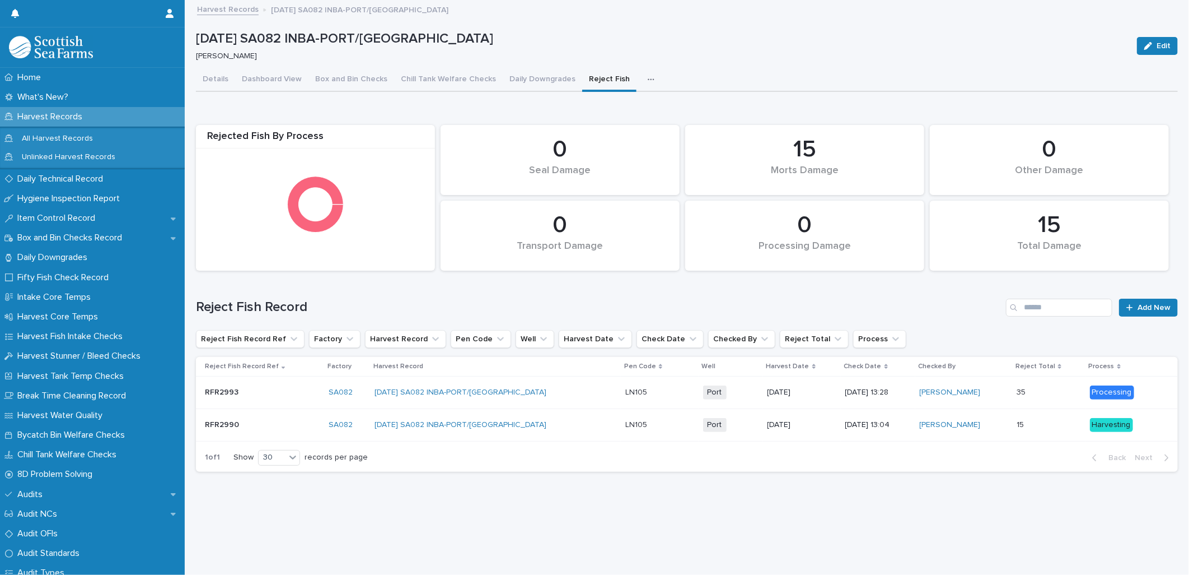
click at [234, 9] on link "Harvest Records" at bounding box center [228, 8] width 62 height 13
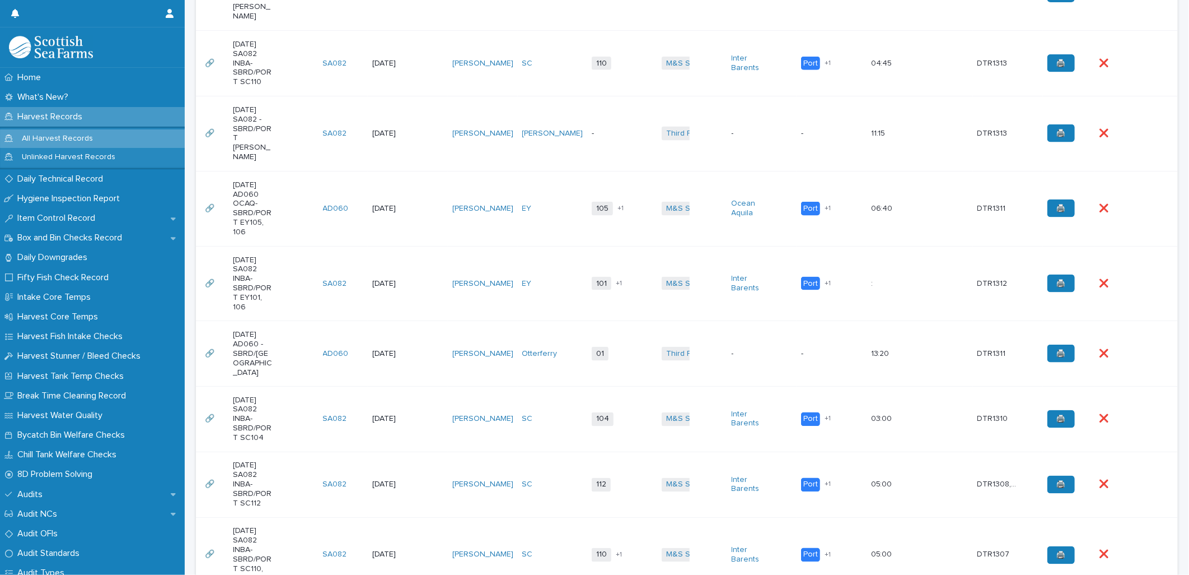
scroll to position [1182, 0]
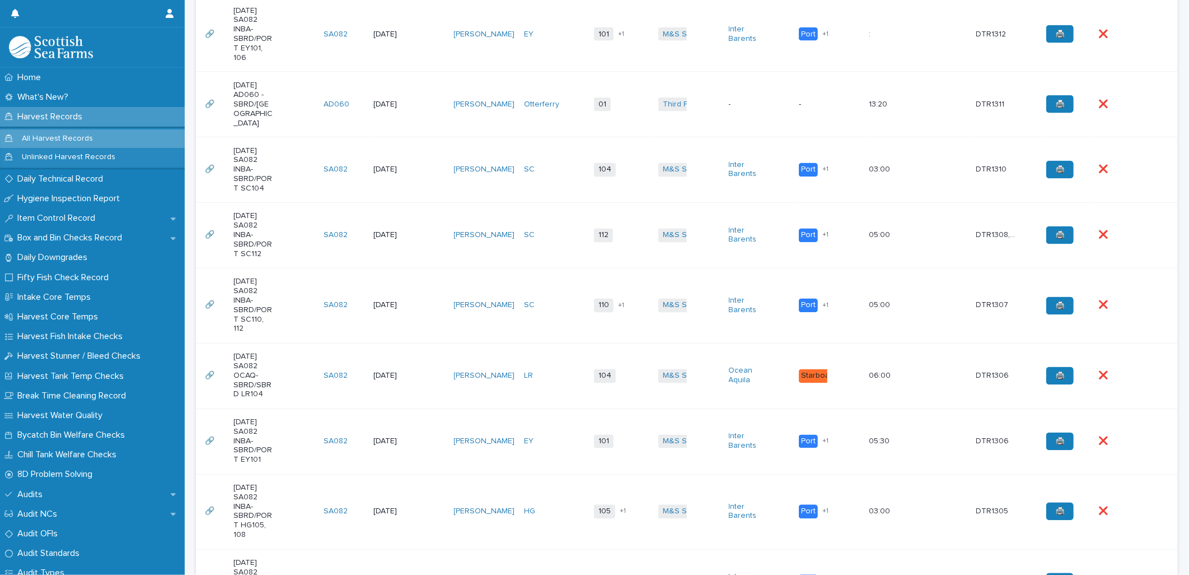
click at [553, 268] on td "SC" at bounding box center [555, 305] width 70 height 75
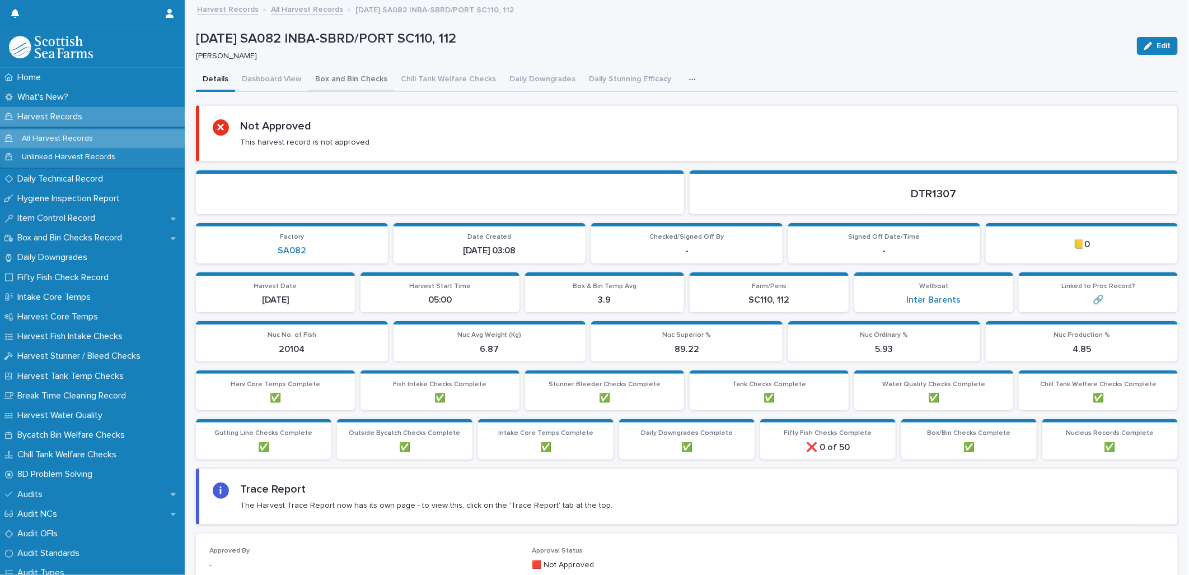
click at [347, 75] on button "Box and Bin Checks" at bounding box center [352, 80] width 86 height 24
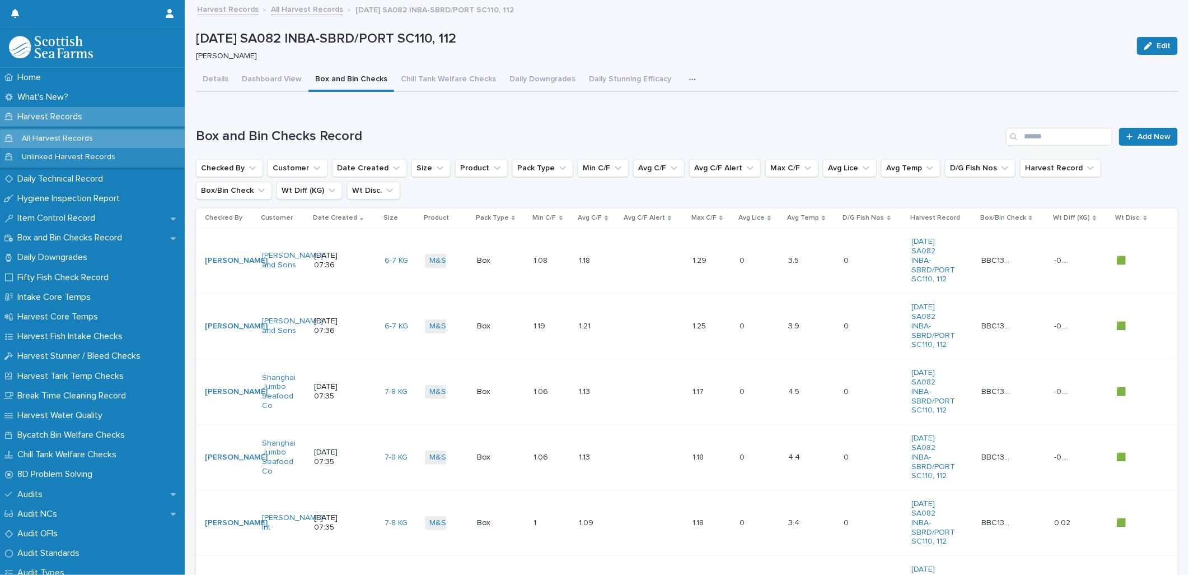
click at [287, 10] on link "All Harvest Records" at bounding box center [307, 8] width 72 height 13
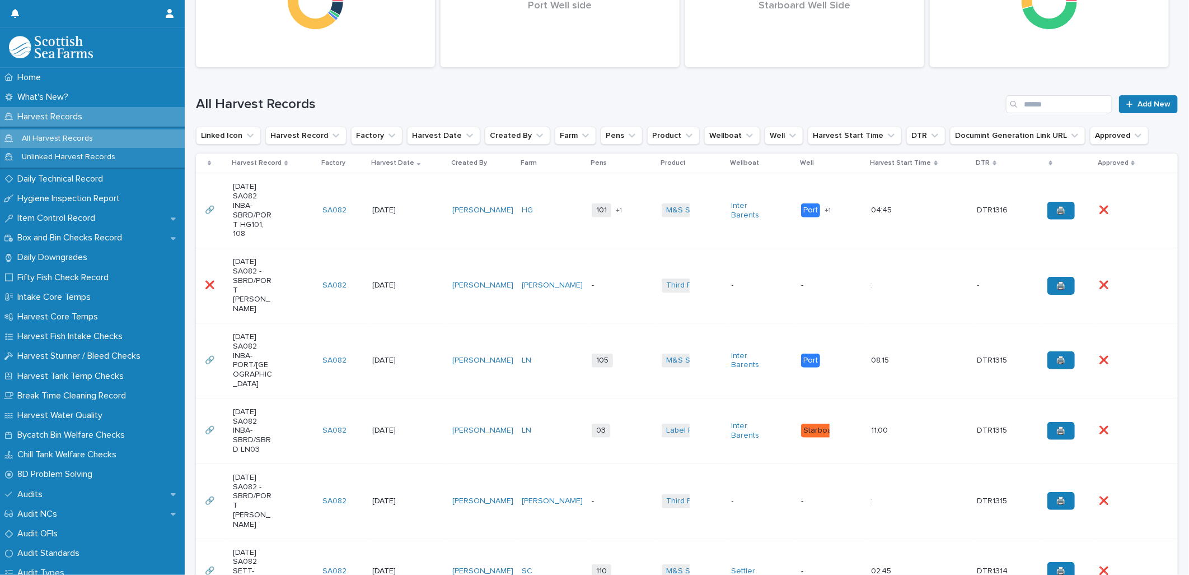
scroll to position [311, 0]
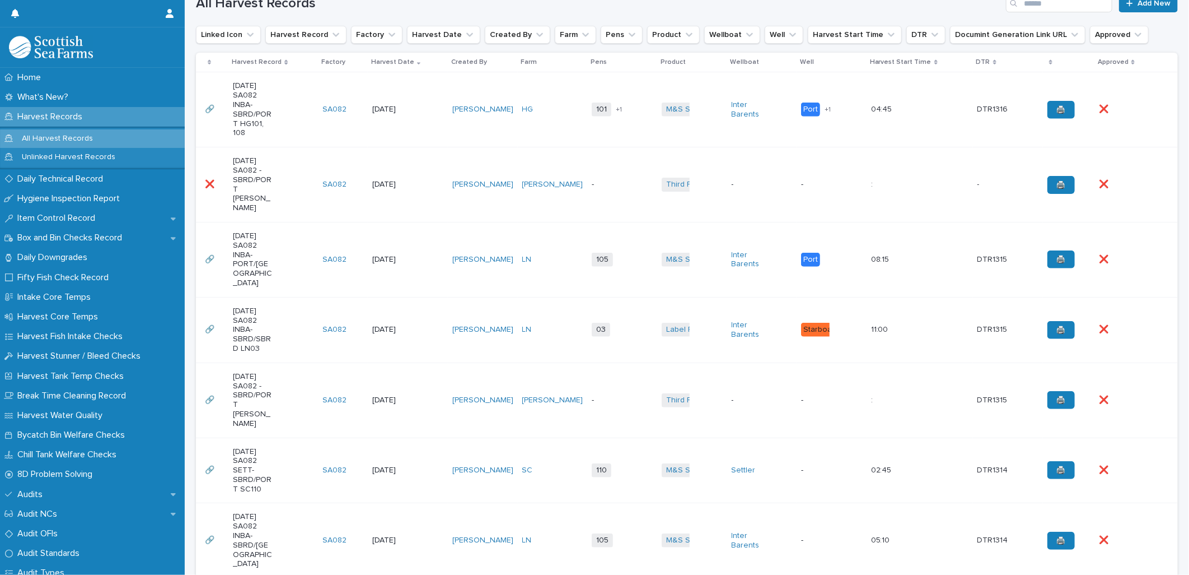
click at [563, 237] on td "LN" at bounding box center [553, 259] width 70 height 75
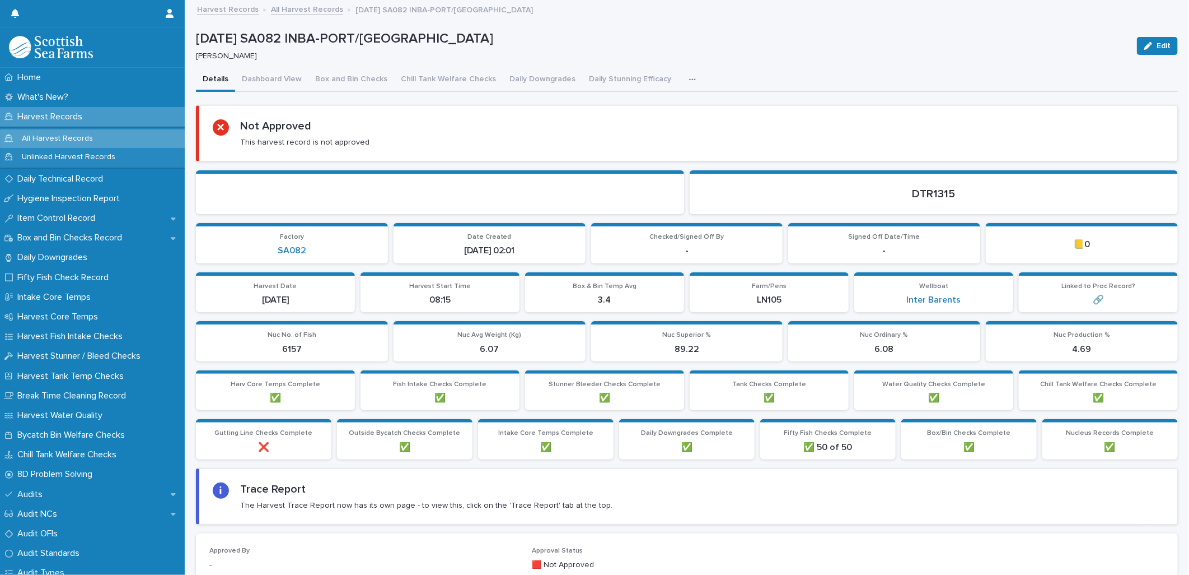
click at [689, 80] on icon "button" at bounding box center [692, 80] width 7 height 8
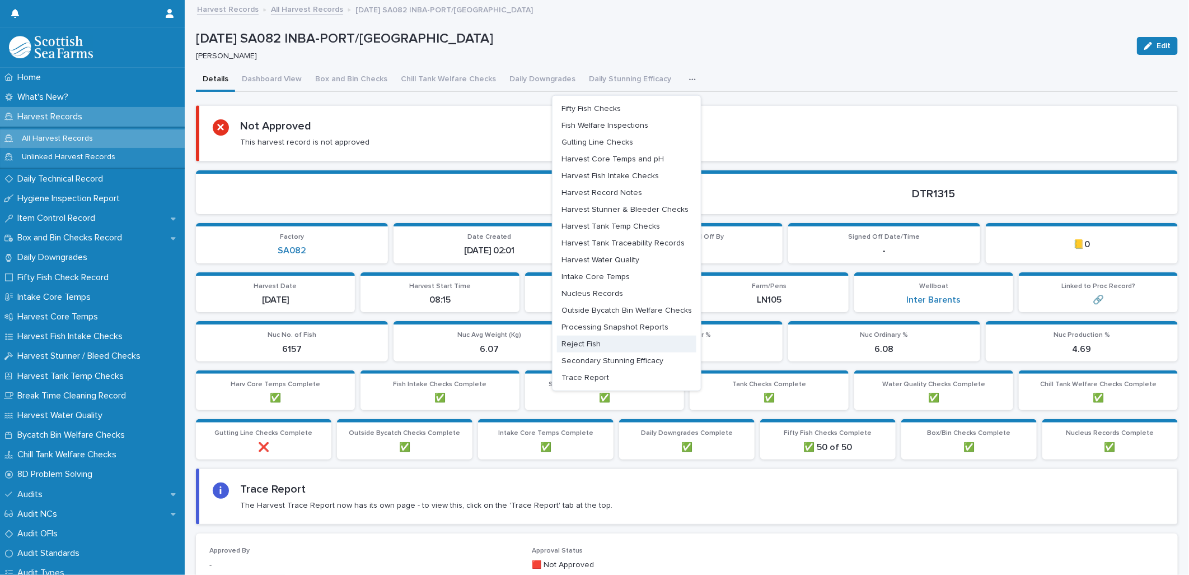
click at [577, 336] on button "Reject Fish" at bounding box center [626, 343] width 139 height 17
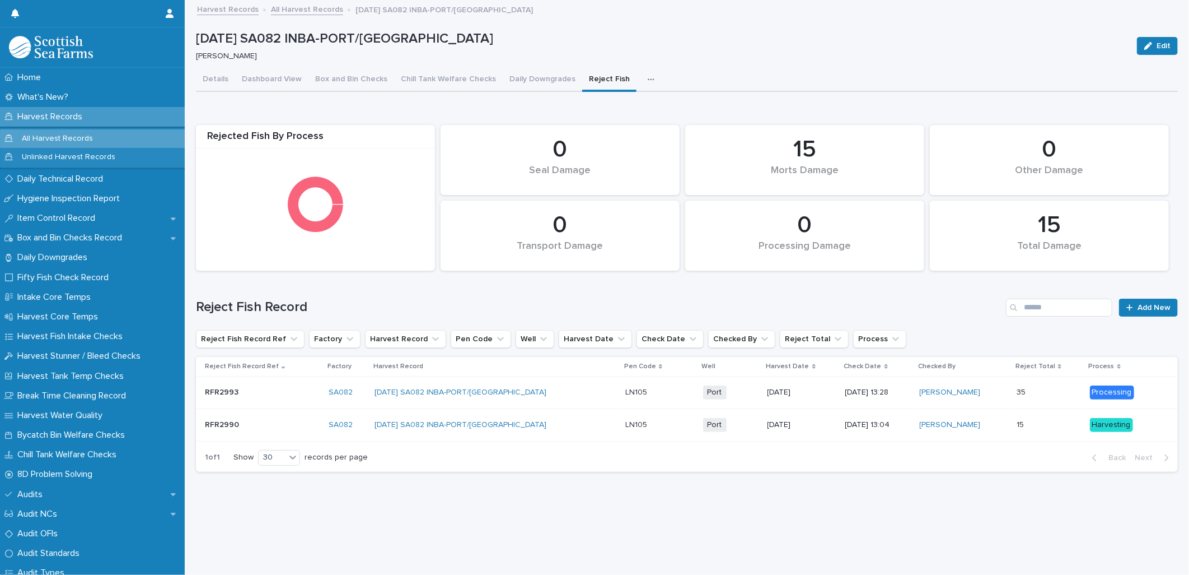
click at [273, 10] on link "All Harvest Records" at bounding box center [307, 8] width 72 height 13
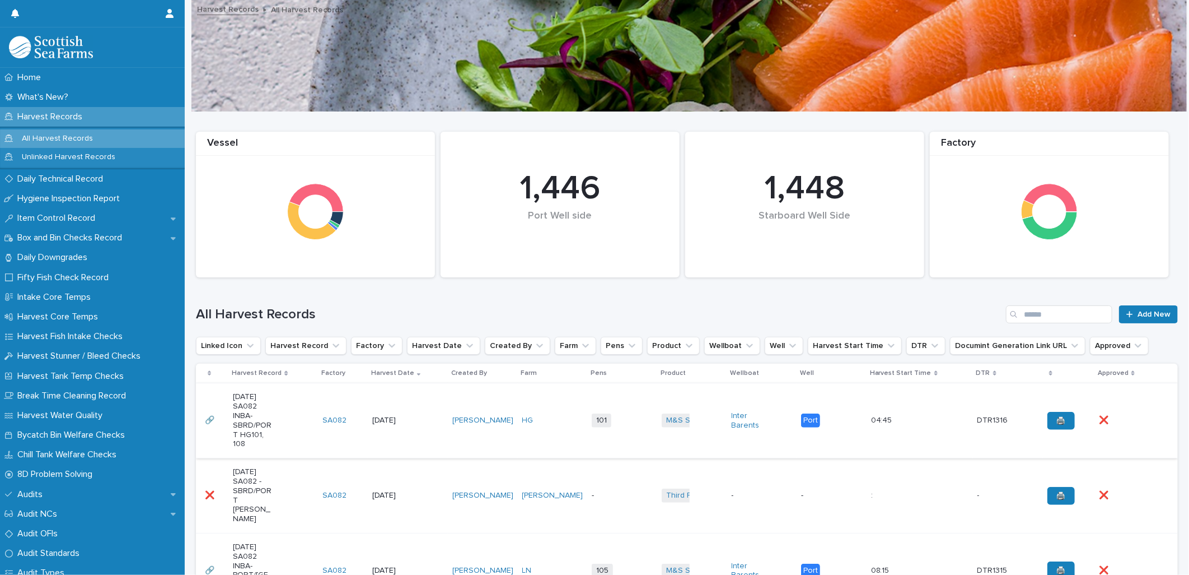
scroll to position [186, 0]
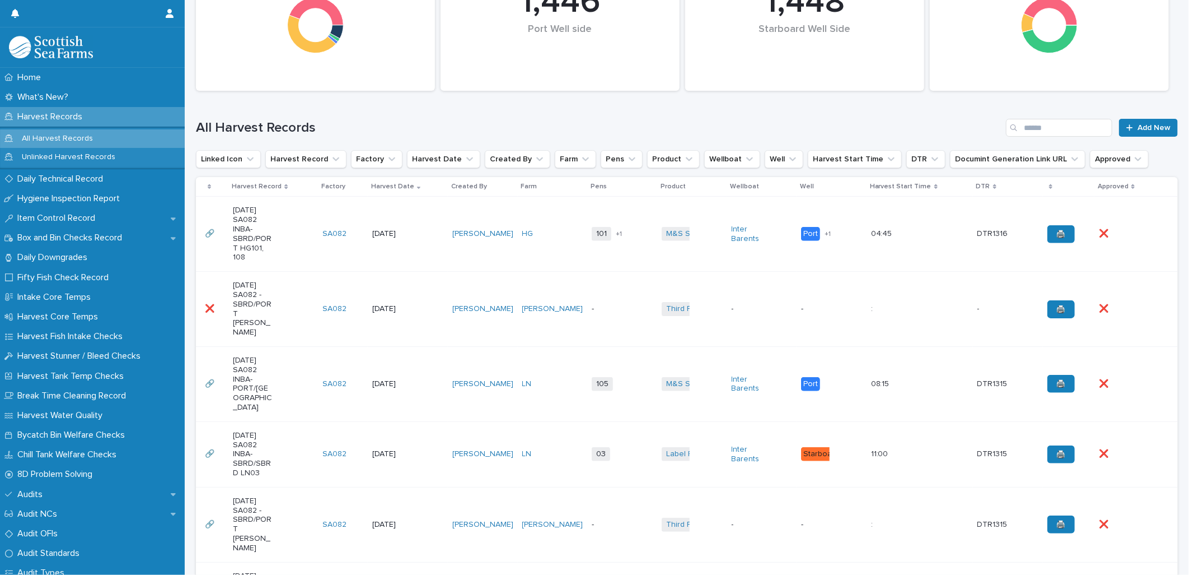
click at [628, 427] on td "03 + 0" at bounding box center [622, 454] width 70 height 66
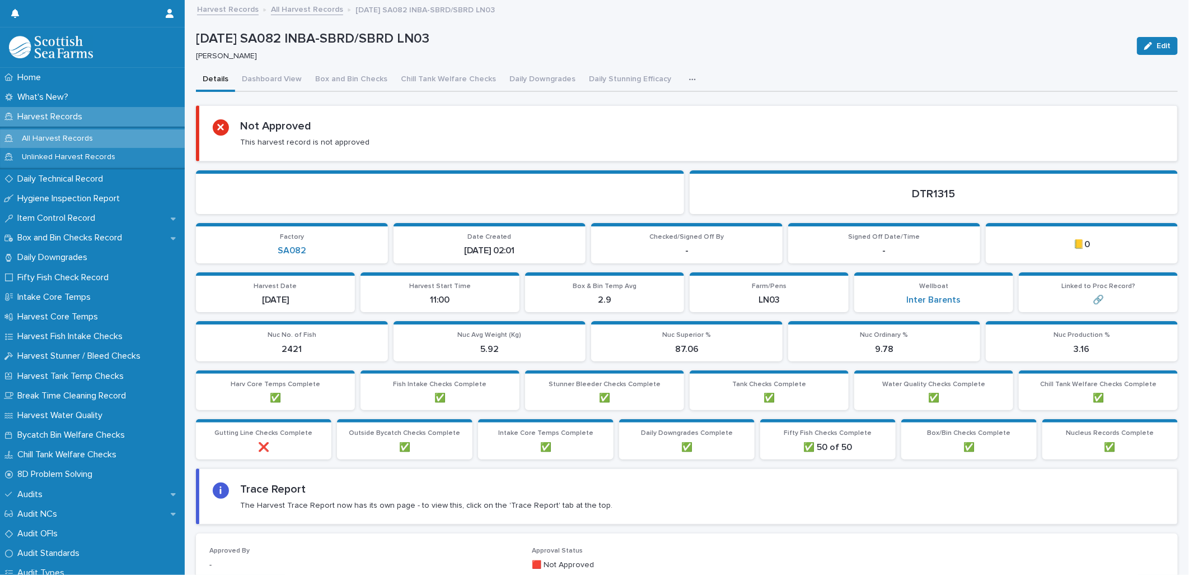
click at [689, 81] on div "button" at bounding box center [694, 80] width 11 height 8
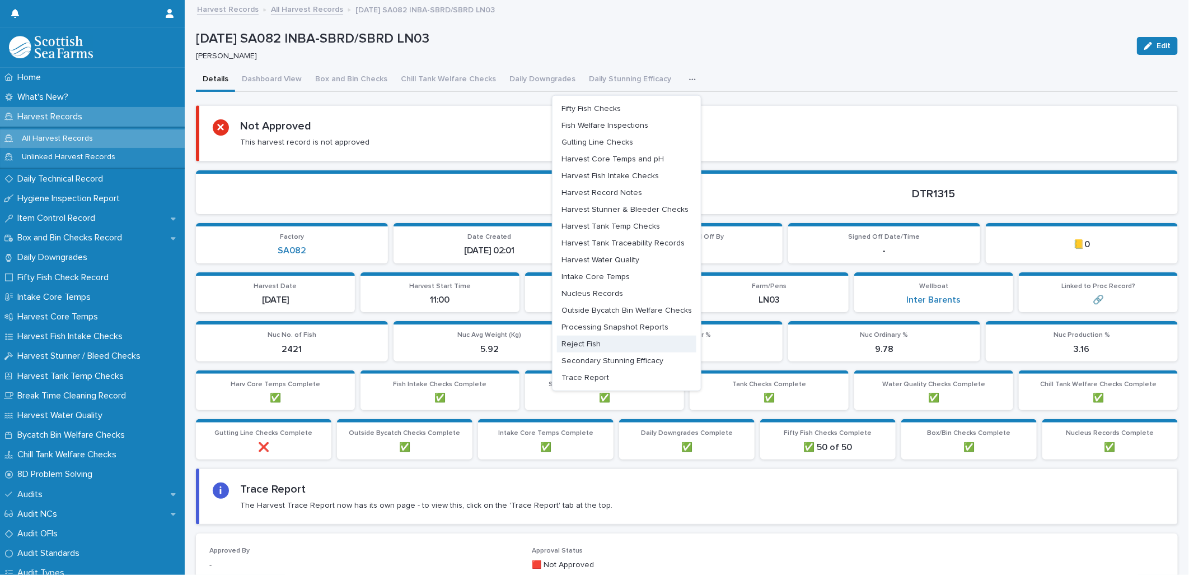
click at [578, 344] on span "Reject Fish" at bounding box center [581, 344] width 39 height 8
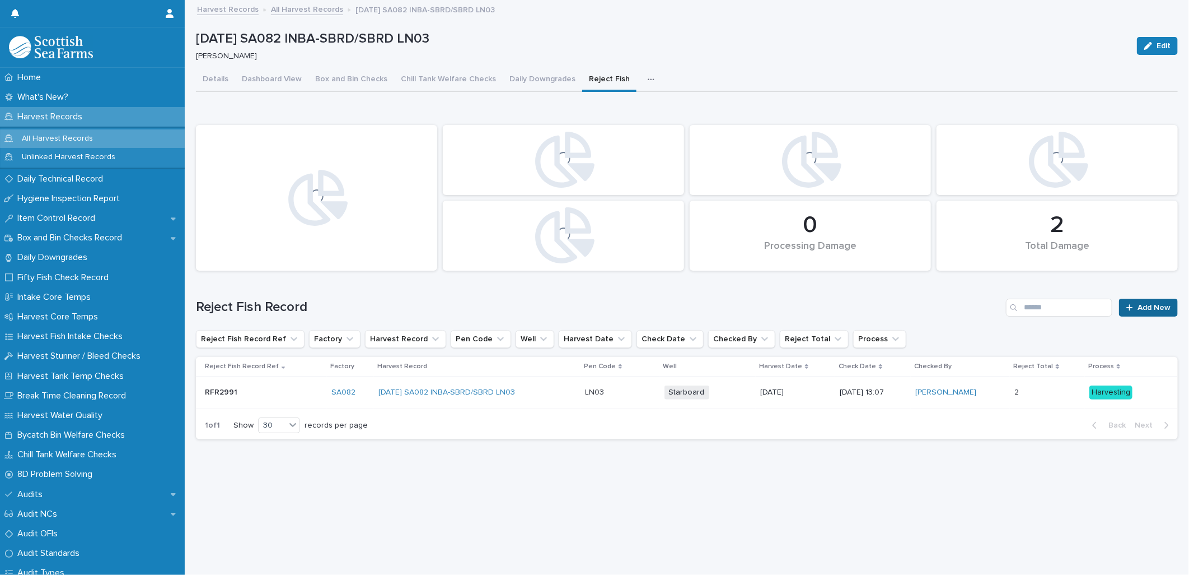
click at [1127, 308] on icon at bounding box center [1130, 307] width 7 height 8
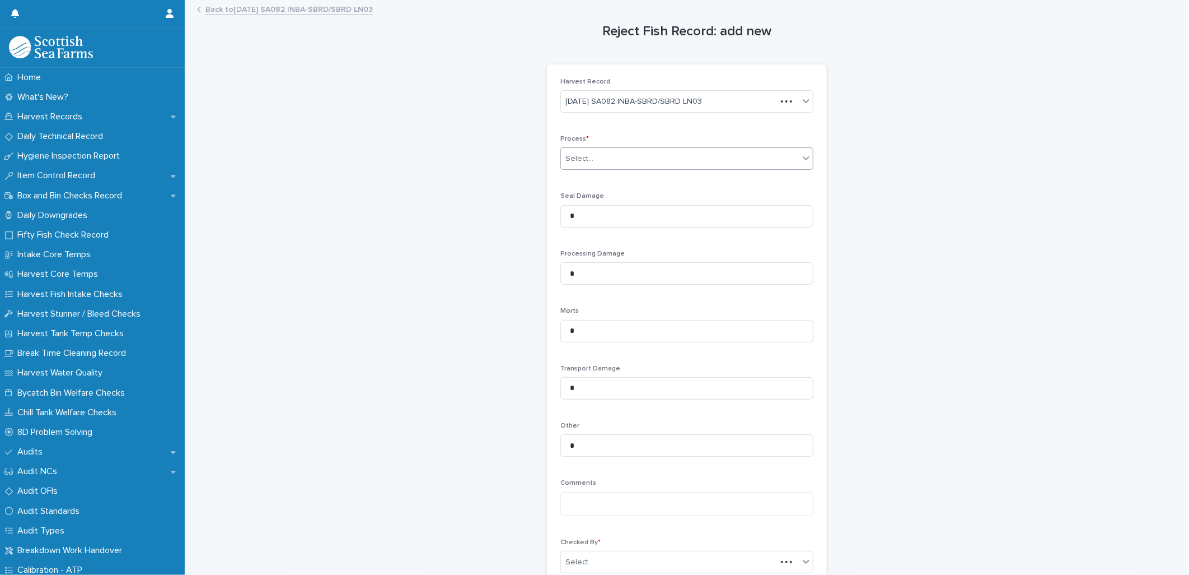
click at [617, 157] on div "Select..." at bounding box center [680, 159] width 238 height 18
click at [582, 192] on div "Processing" at bounding box center [683, 200] width 252 height 20
drag, startPoint x: 578, startPoint y: 268, endPoint x: 540, endPoint y: 267, distance: 37.5
click at [547, 268] on div "Harvest Record [DATE] SA082 INBA-SBRD/SBRD LN03 Process * Processing Seal Damag…" at bounding box center [687, 329] width 280 height 531
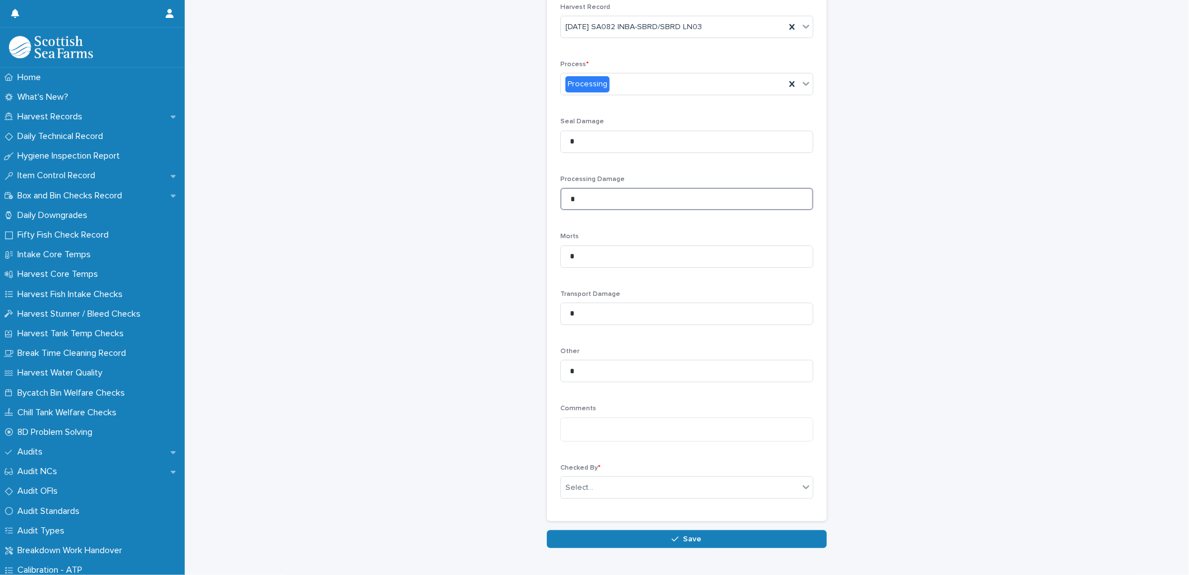
scroll to position [113, 0]
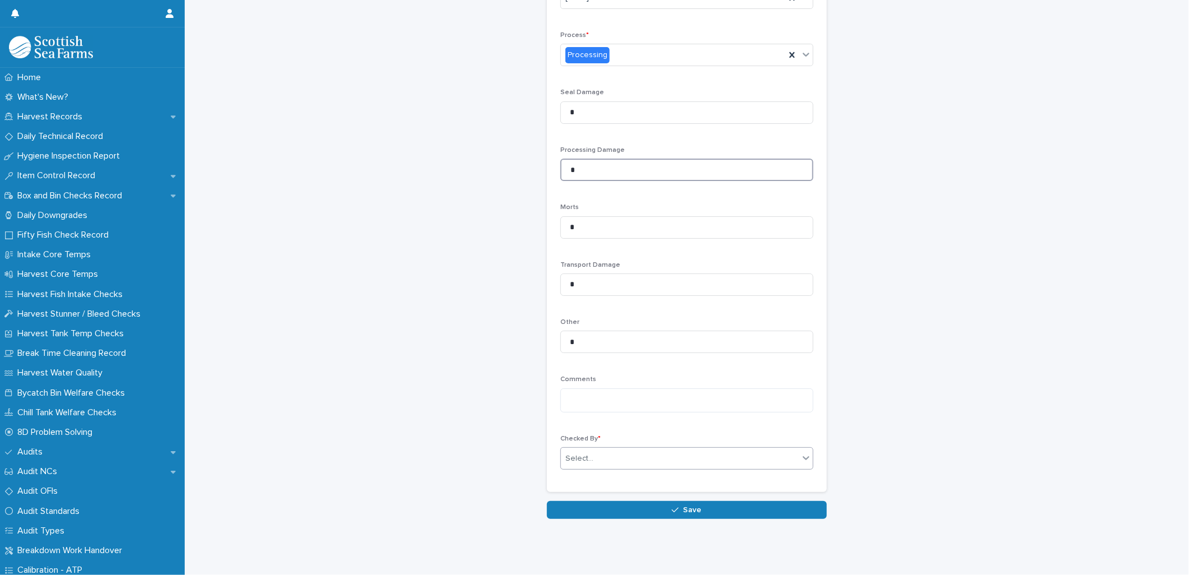
type input "*"
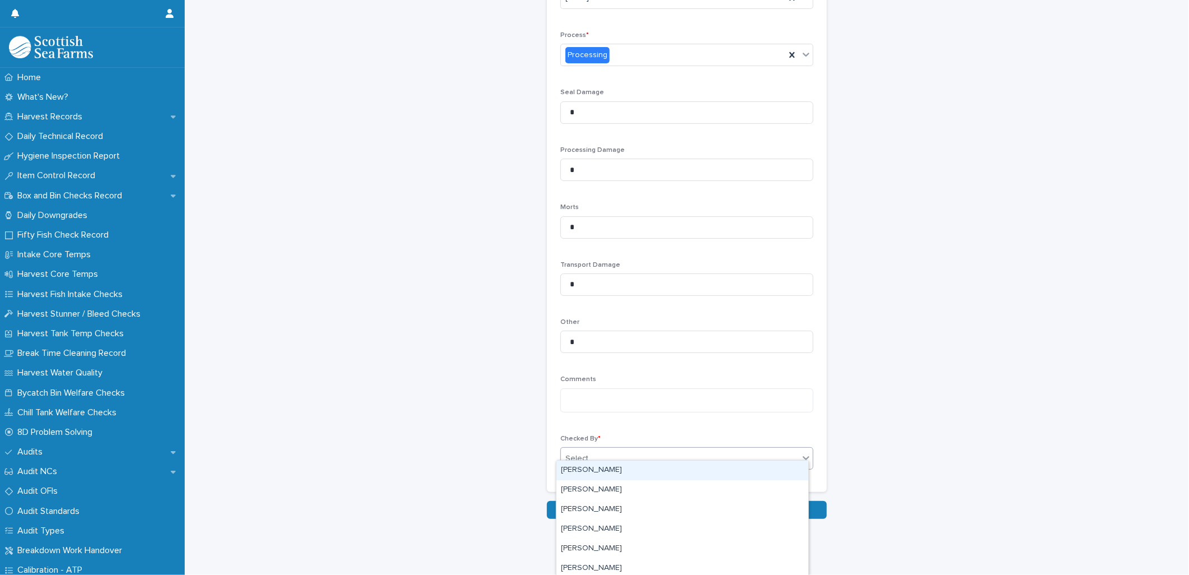
click at [568, 452] on div "Select..." at bounding box center [580, 458] width 28 height 12
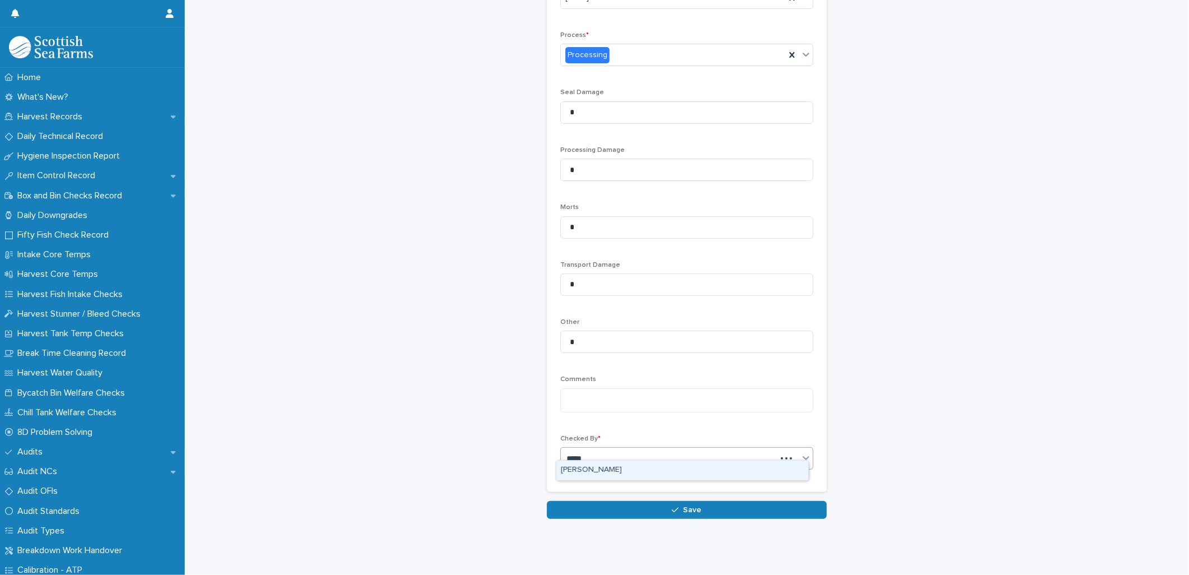
type input "******"
click at [569, 464] on div "[PERSON_NAME]" at bounding box center [683, 470] width 252 height 20
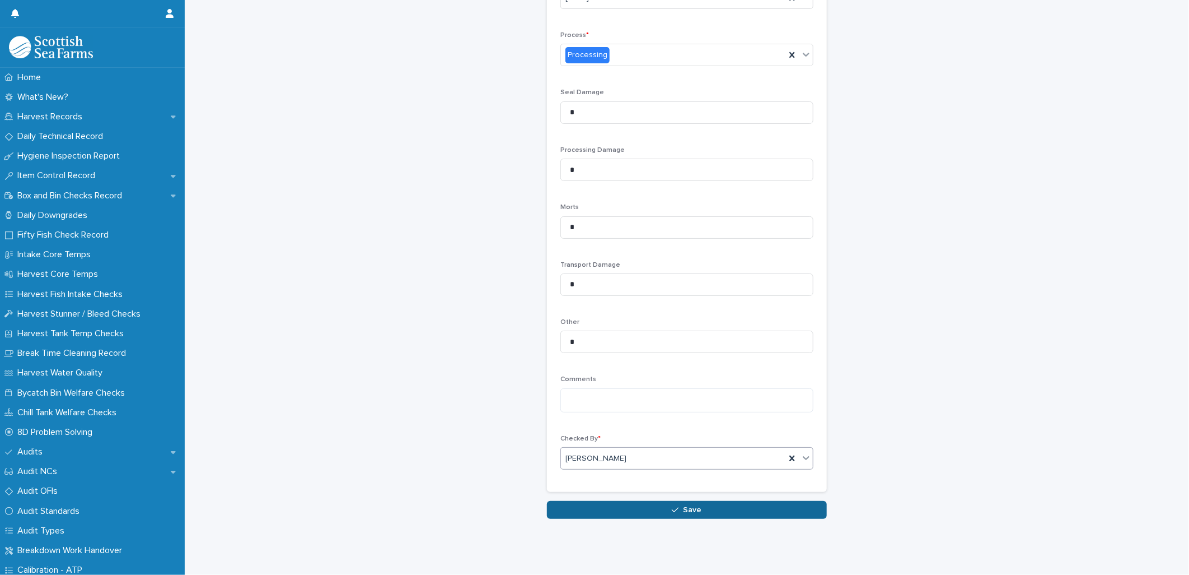
click at [578, 501] on button "Save" at bounding box center [687, 510] width 280 height 18
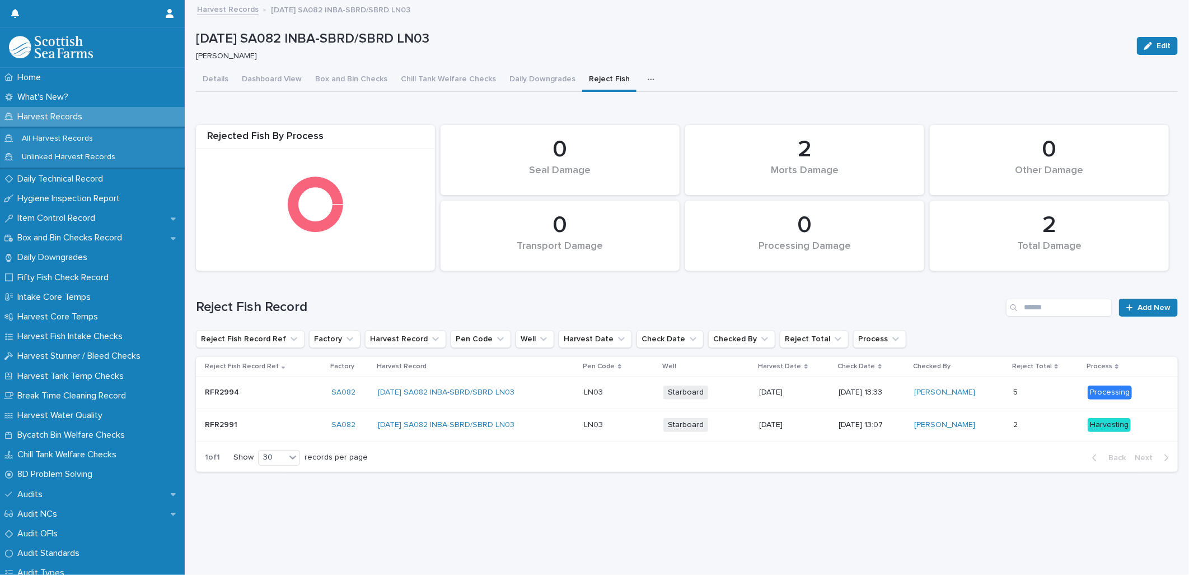
click at [244, 8] on link "Harvest Records" at bounding box center [228, 8] width 62 height 13
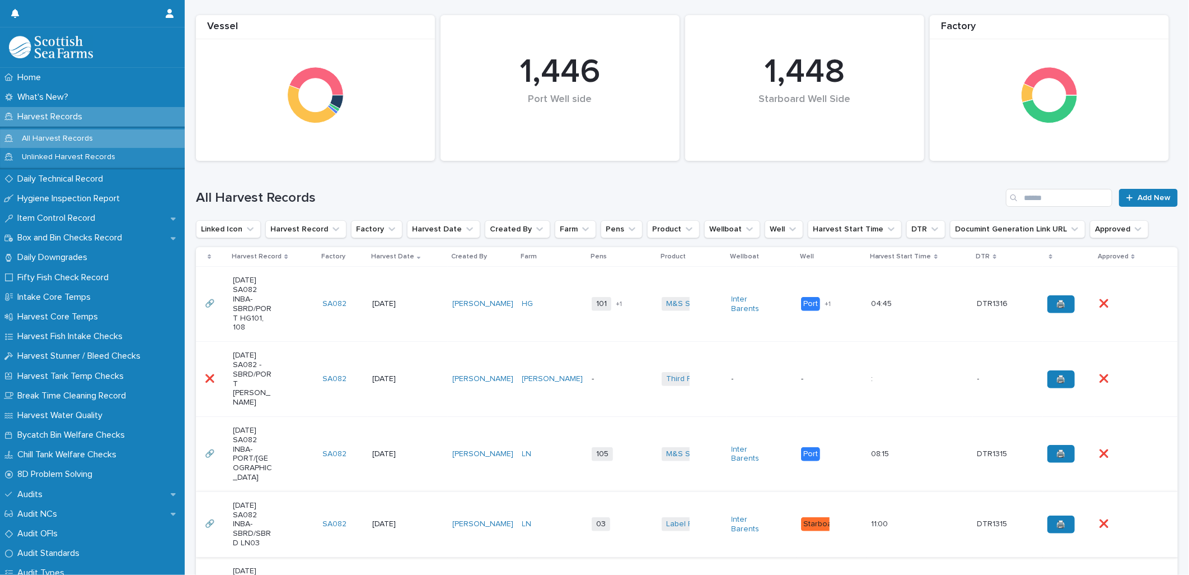
scroll to position [124, 0]
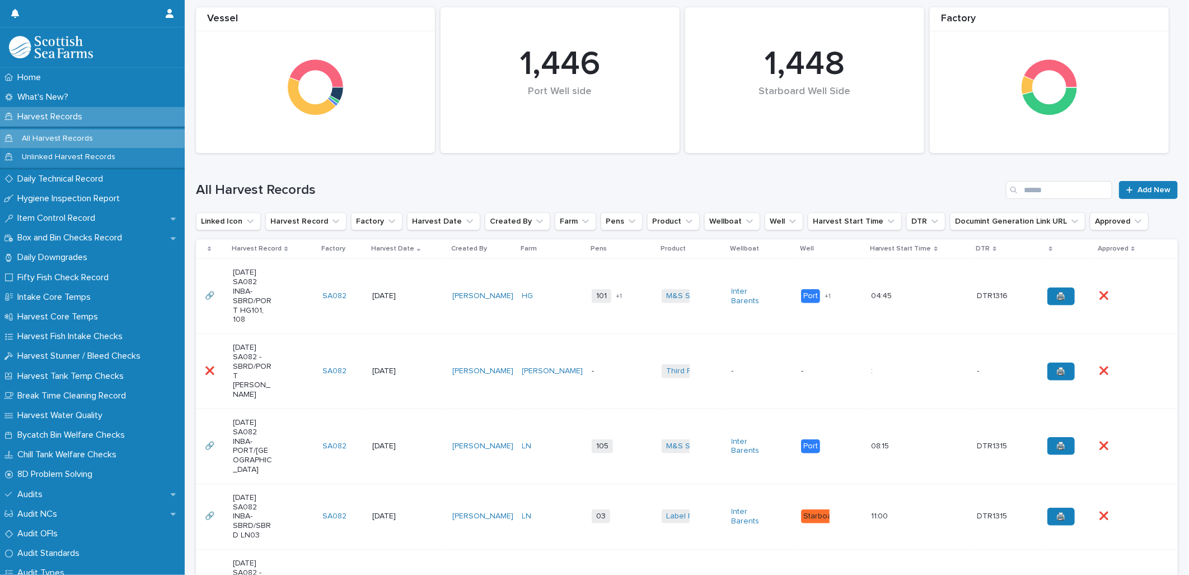
click at [553, 487] on td "LN" at bounding box center [553, 516] width 70 height 66
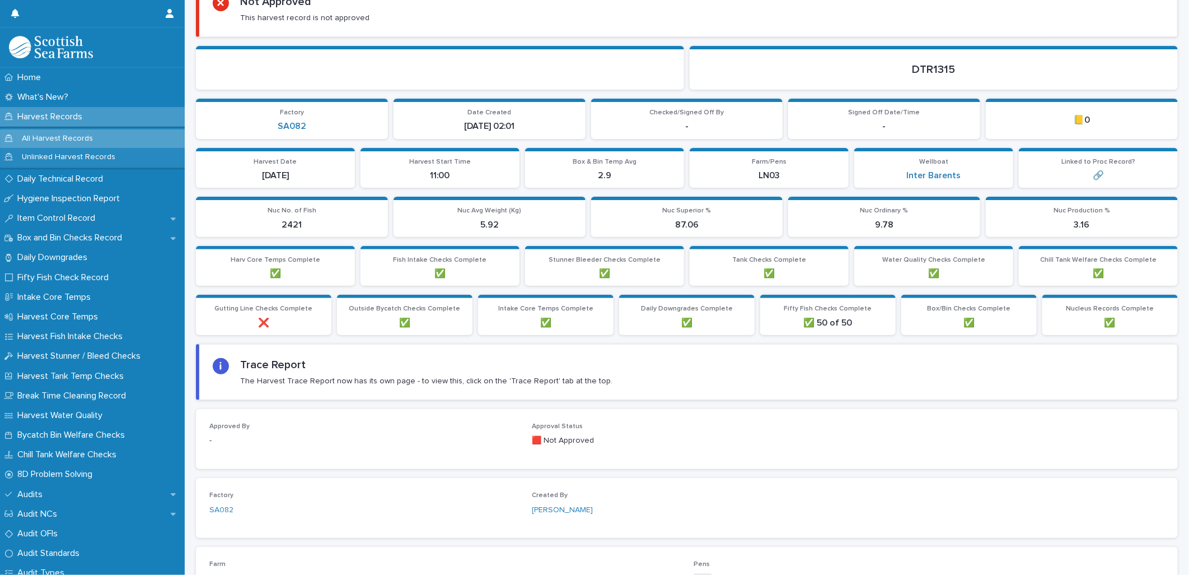
scroll to position [13, 0]
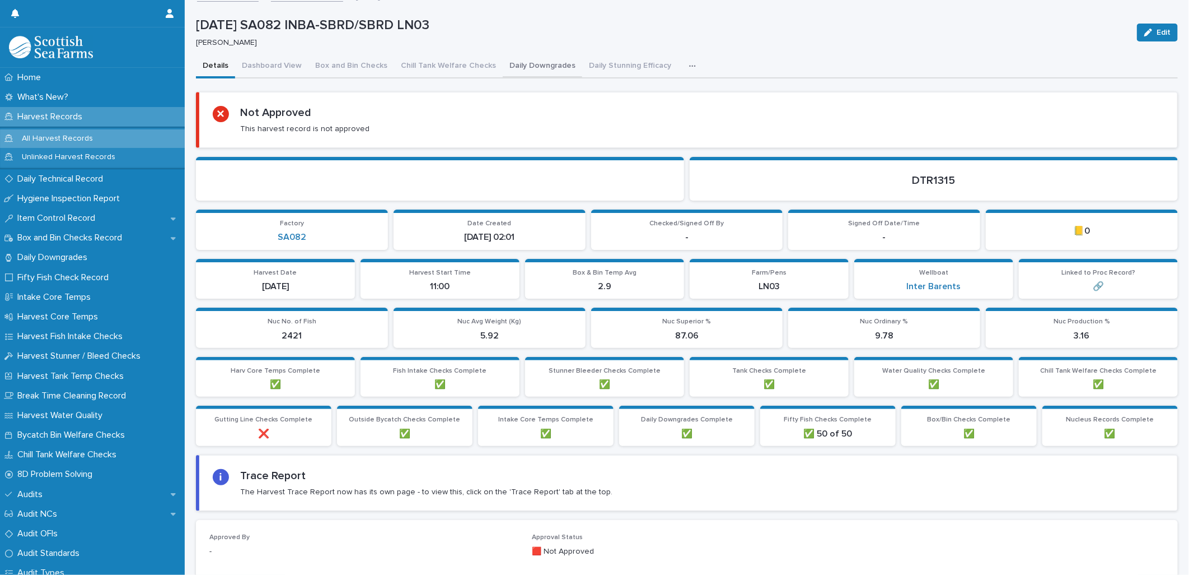
click at [516, 63] on button "Daily Downgrades" at bounding box center [543, 67] width 80 height 24
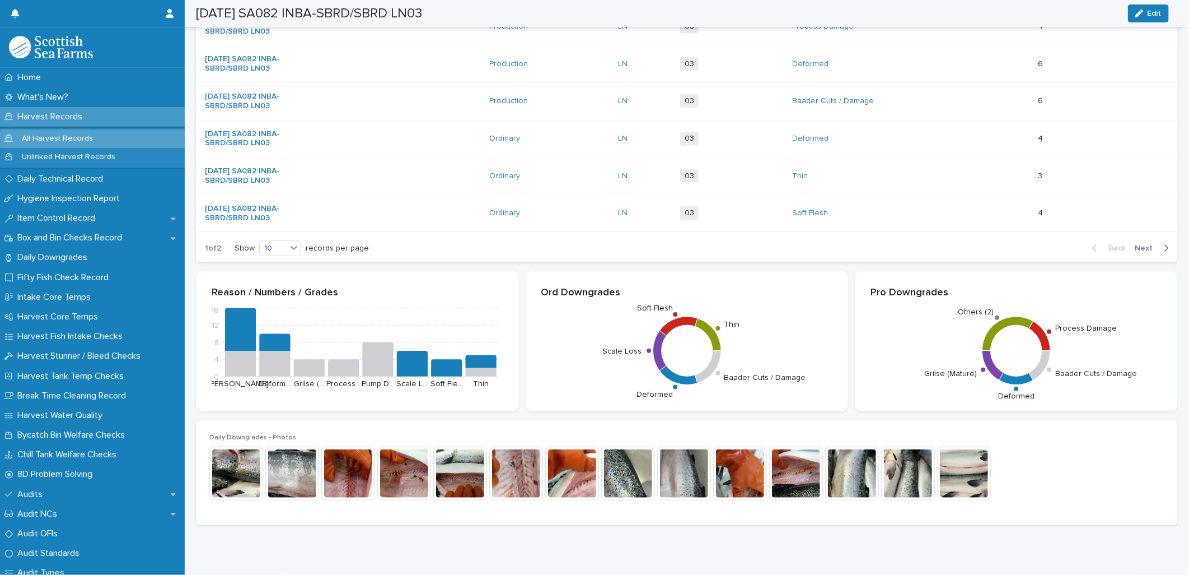
scroll to position [435, 0]
